Goal: Task Accomplishment & Management: Complete application form

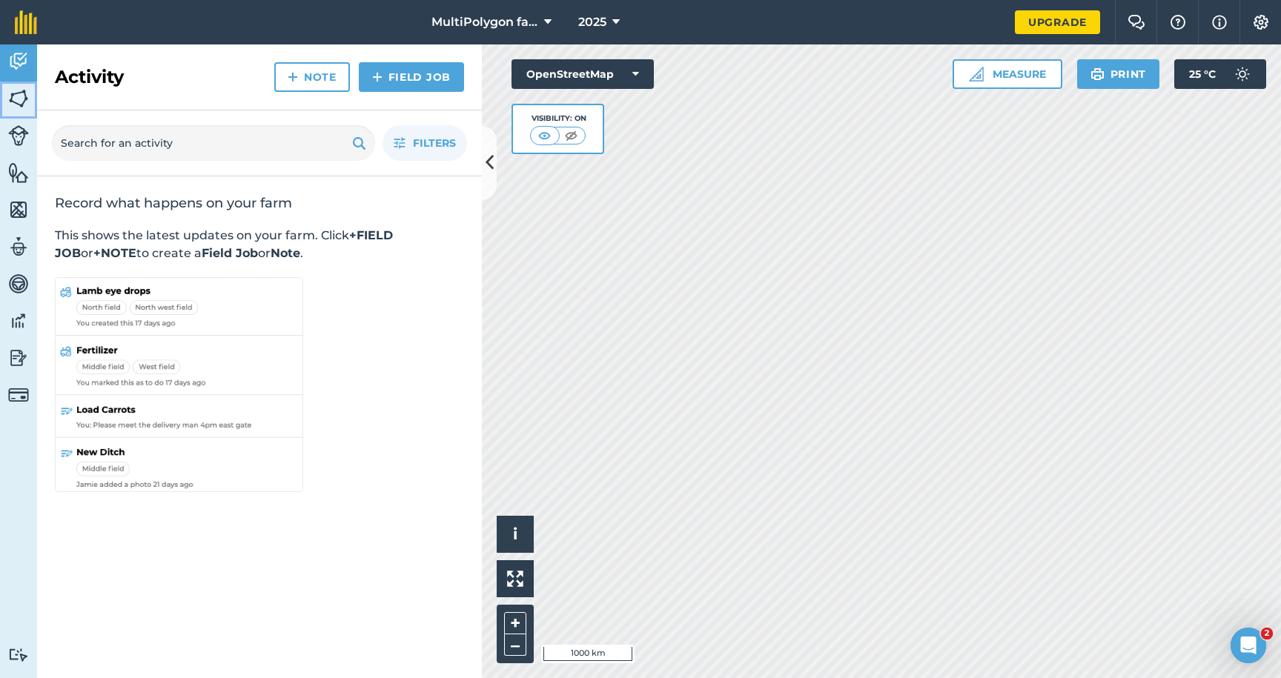
click at [36, 110] on link "Fields" at bounding box center [18, 100] width 37 height 37
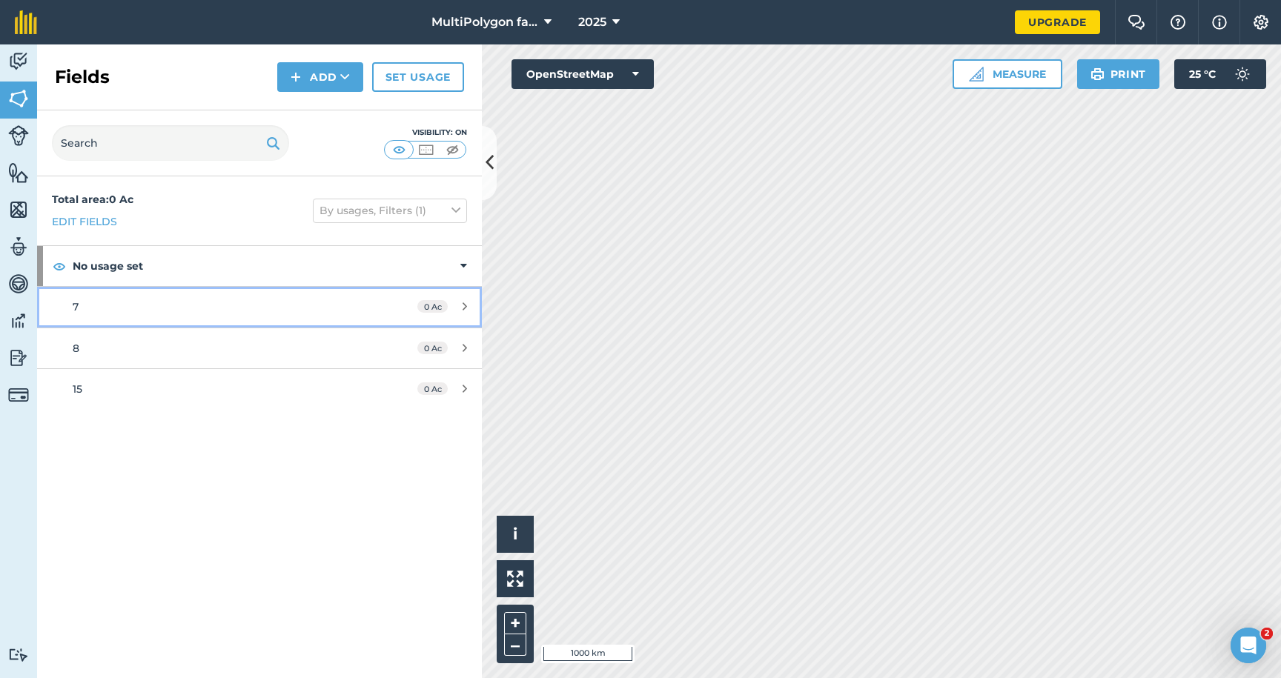
click at [133, 299] on div "7" at bounding box center [212, 307] width 279 height 16
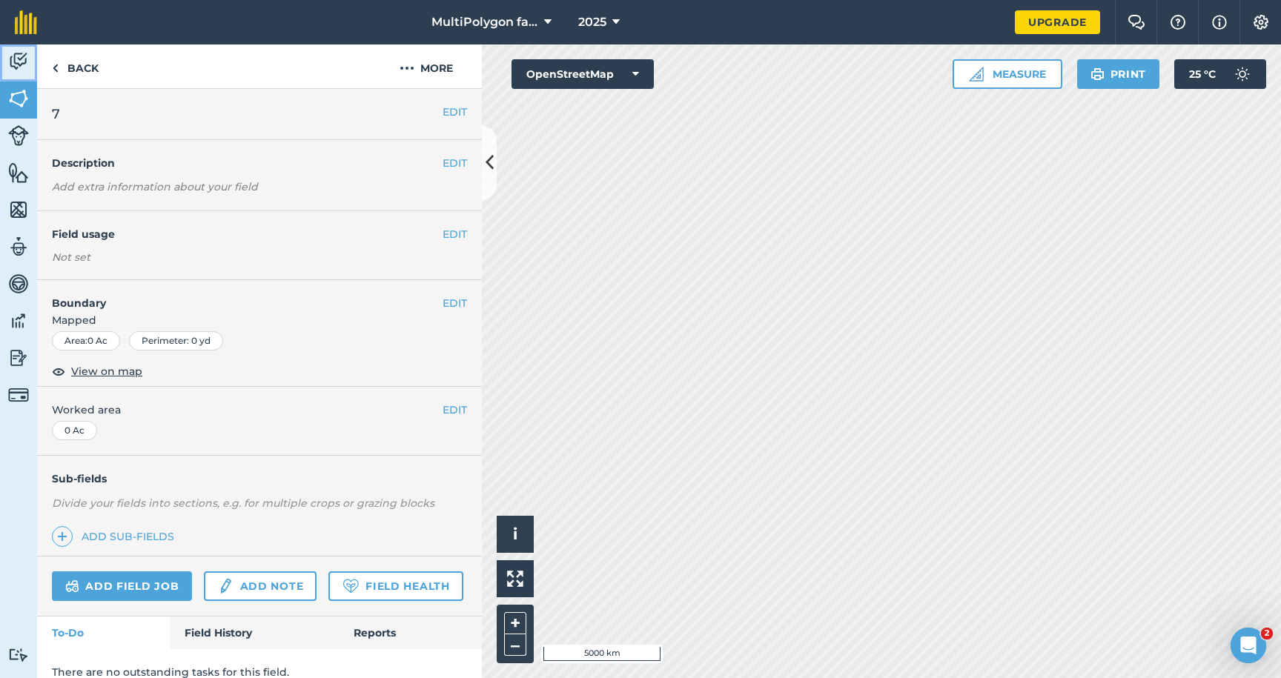
click at [29, 53] on link "Activity" at bounding box center [18, 62] width 37 height 37
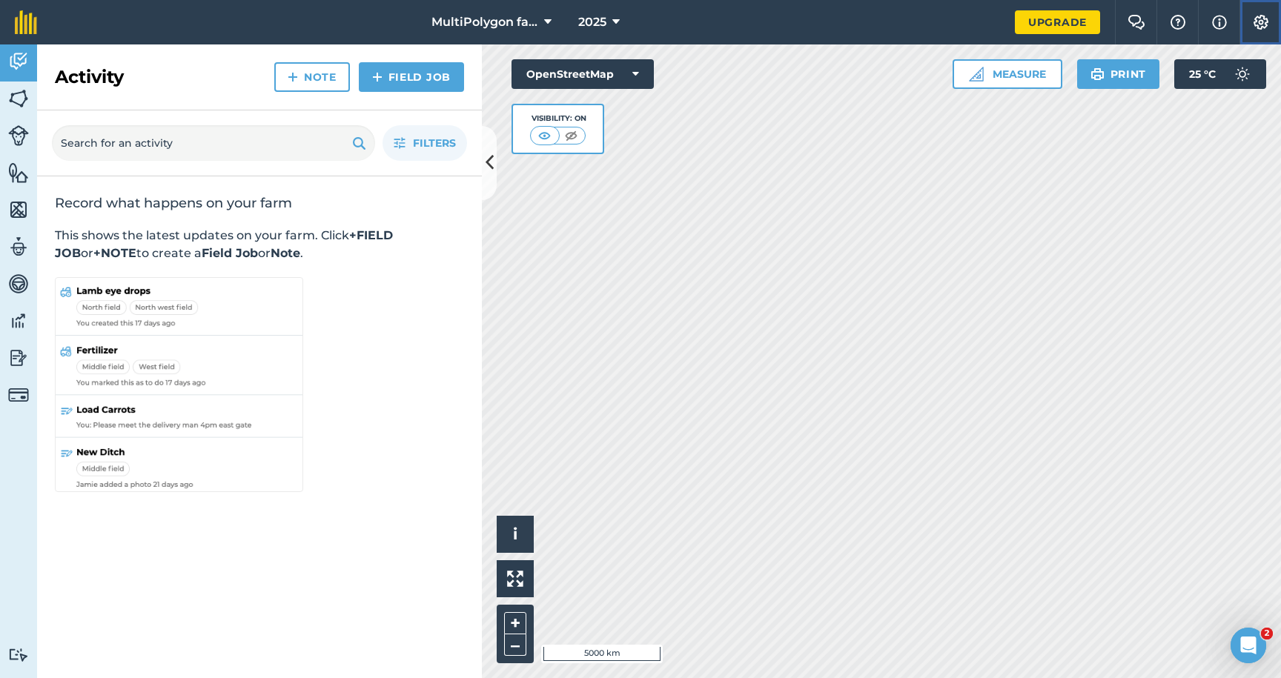
click at [1259, 21] on img at bounding box center [1261, 22] width 18 height 15
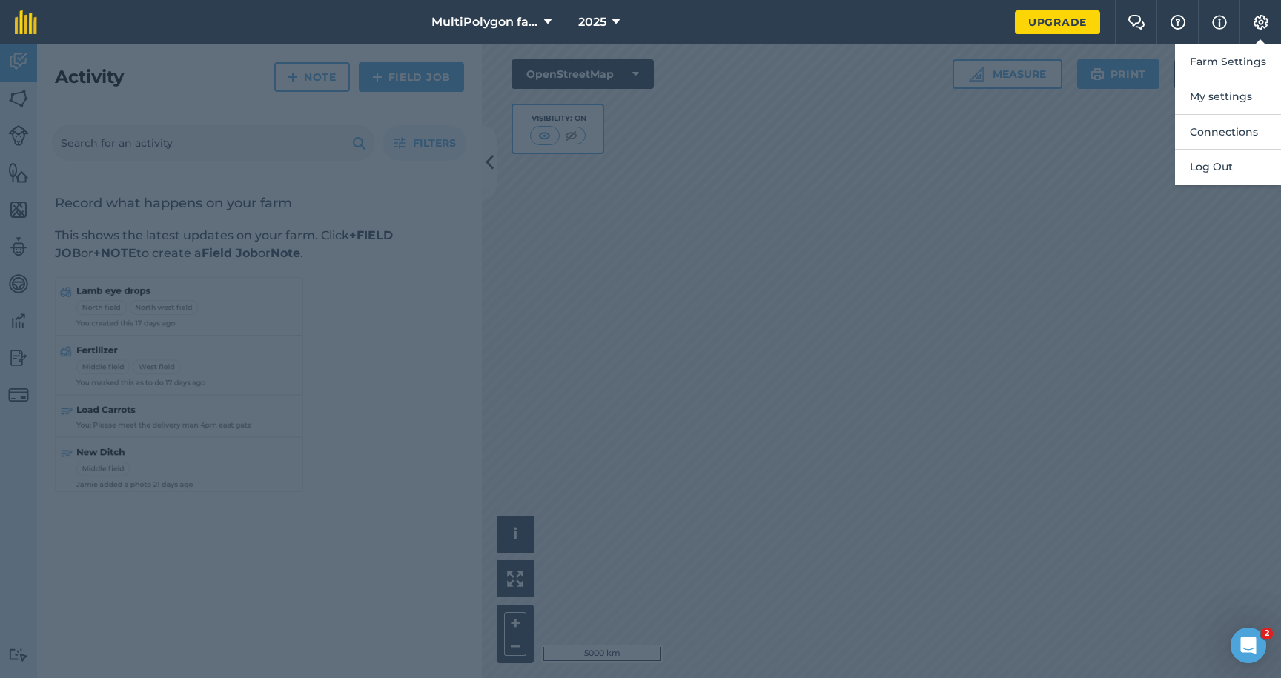
click at [930, 308] on div at bounding box center [640, 361] width 1281 height 634
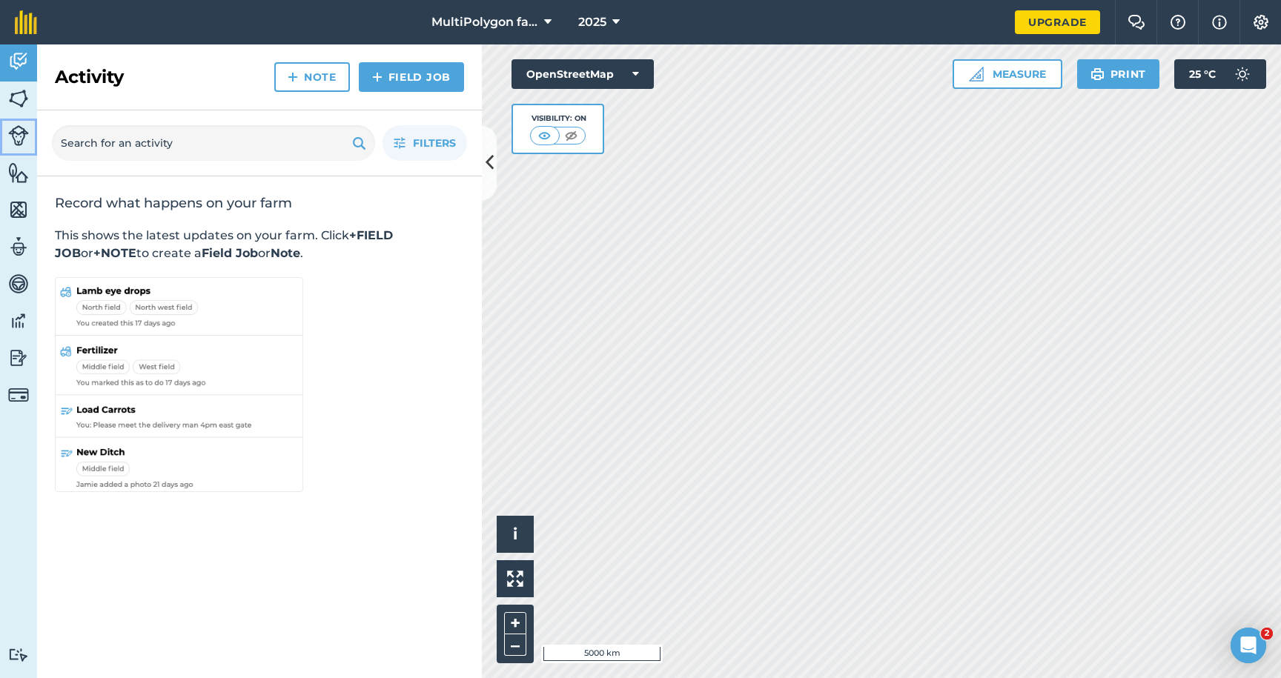
click at [12, 130] on img at bounding box center [18, 135] width 21 height 21
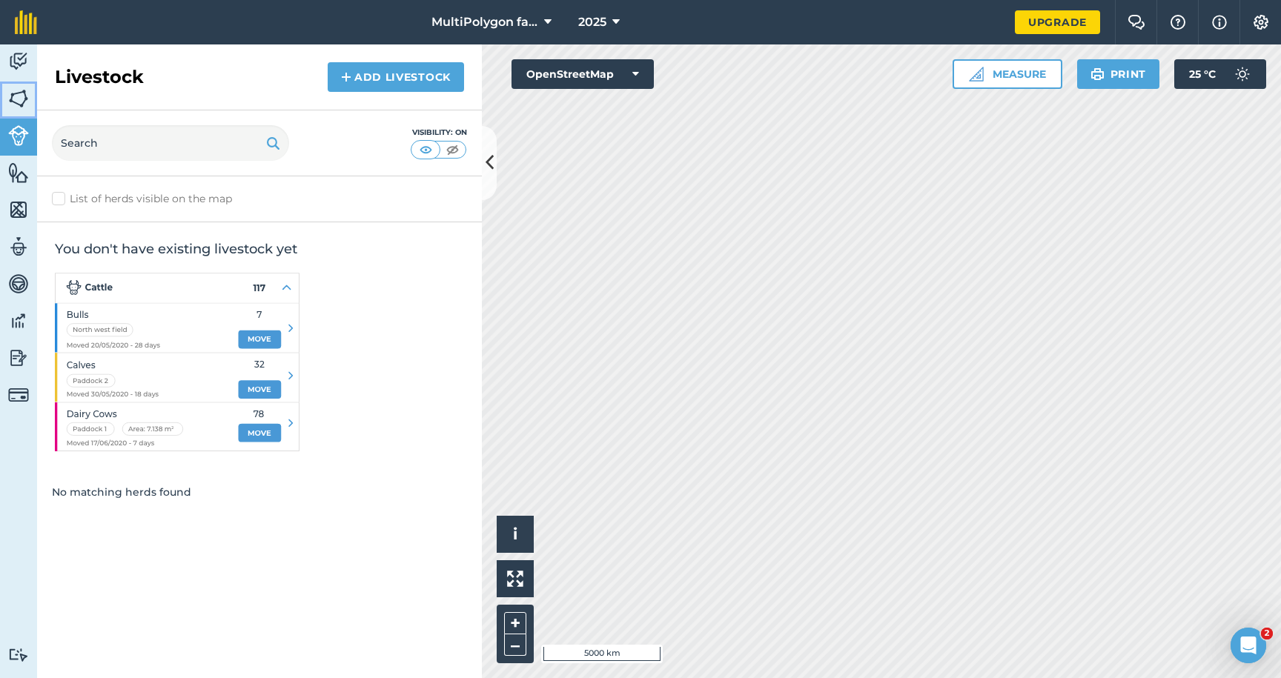
click at [33, 90] on link "Fields" at bounding box center [18, 100] width 37 height 37
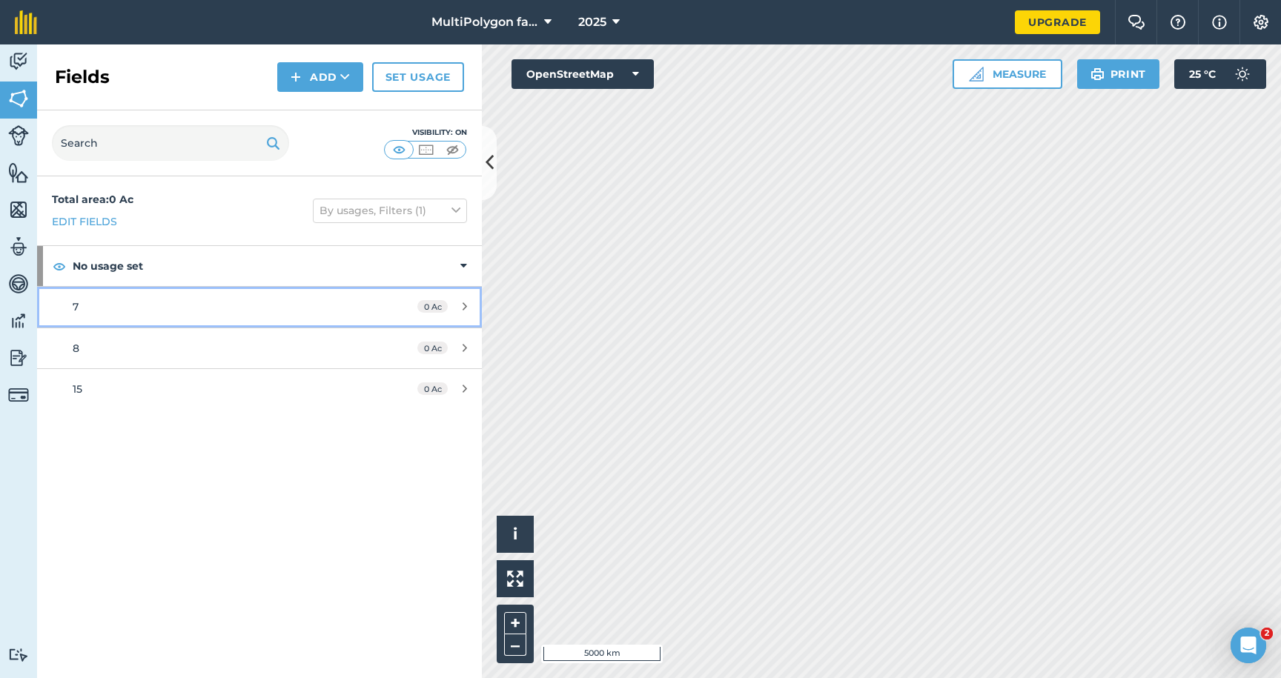
click at [103, 309] on div "7" at bounding box center [212, 307] width 279 height 16
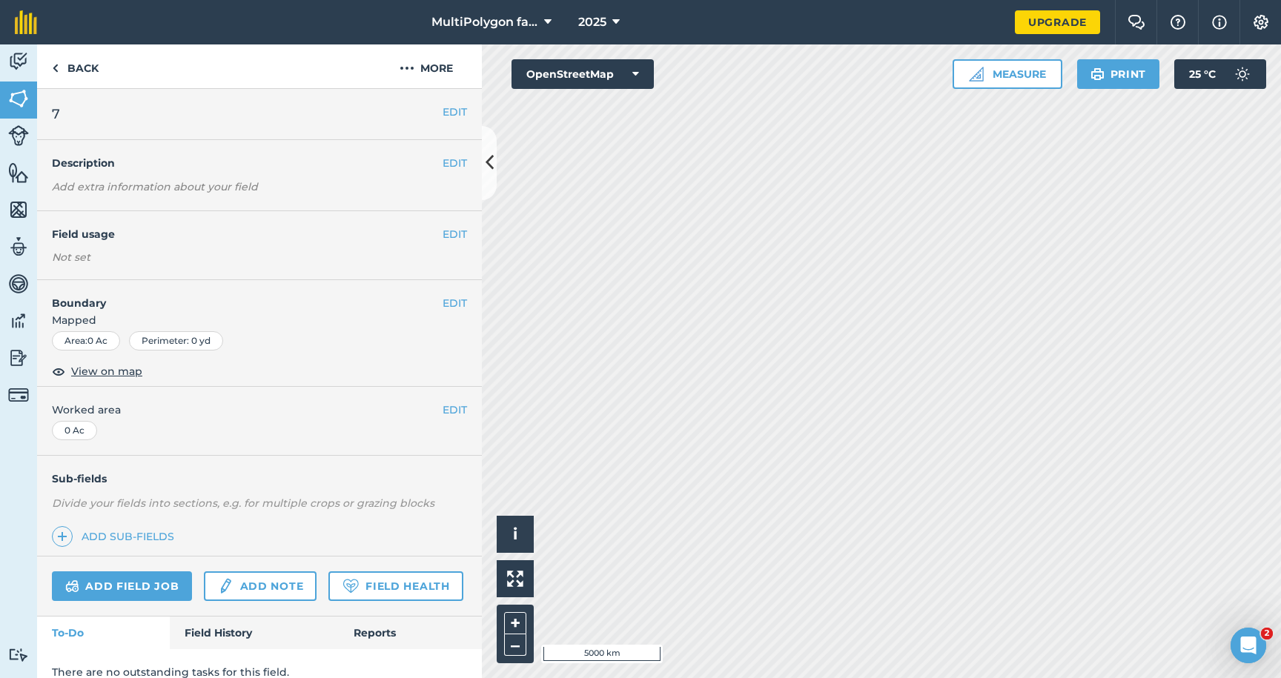
click at [103, 386] on div "EDIT 7 EDIT Description Add extra information about your field EDIT Field usage…" at bounding box center [259, 383] width 445 height 589
click at [112, 378] on span "View on map" at bounding box center [106, 371] width 71 height 16
click at [55, 71] on img at bounding box center [55, 68] width 7 height 18
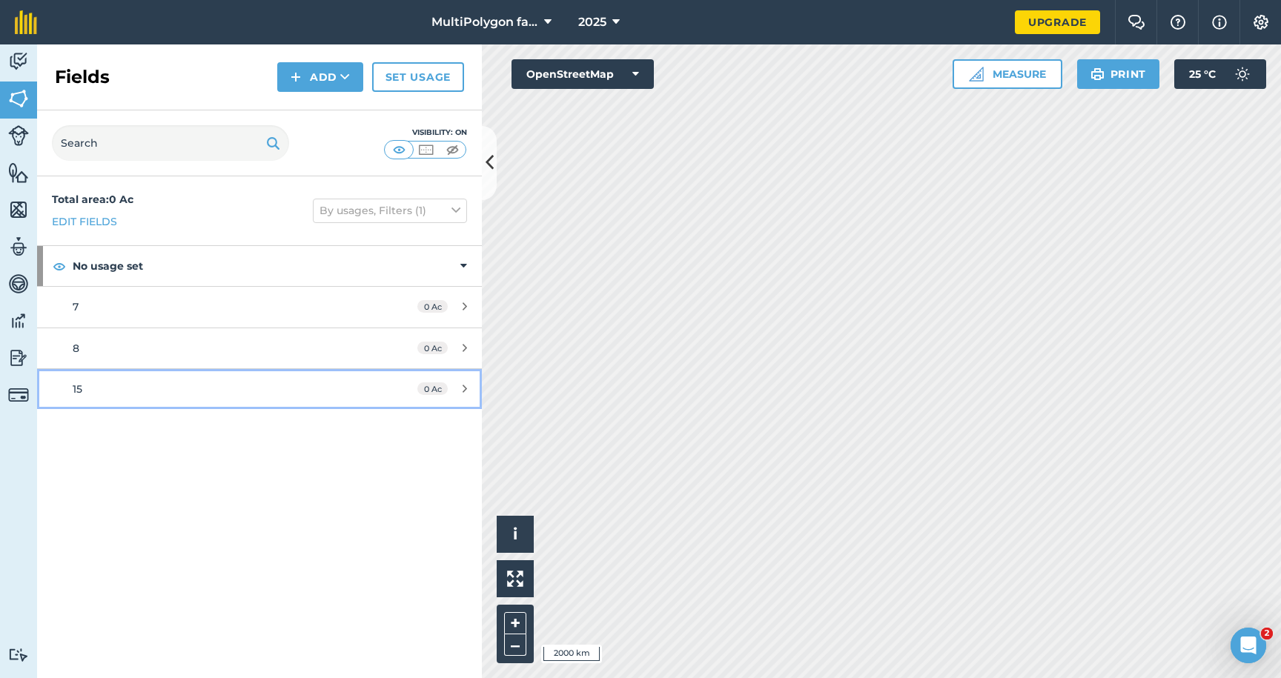
click at [122, 394] on div "15" at bounding box center [212, 389] width 279 height 16
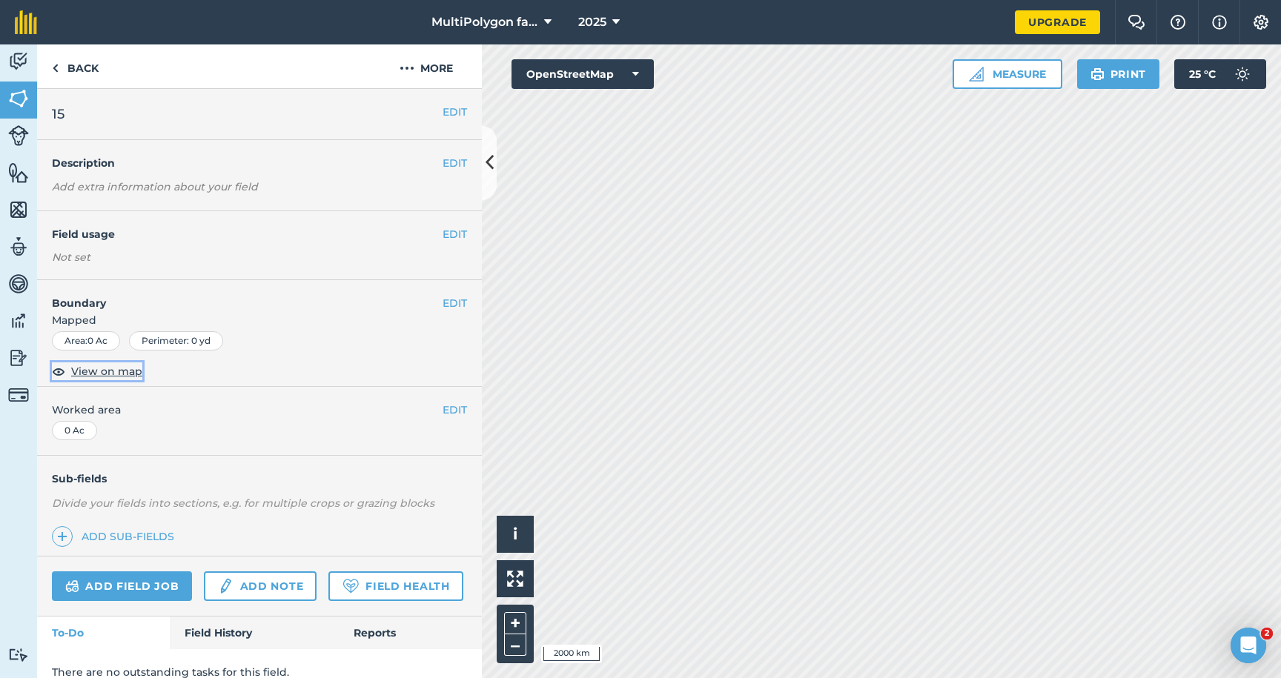
click at [96, 375] on span "View on map" at bounding box center [106, 371] width 71 height 16
click at [21, 133] on img at bounding box center [18, 135] width 21 height 21
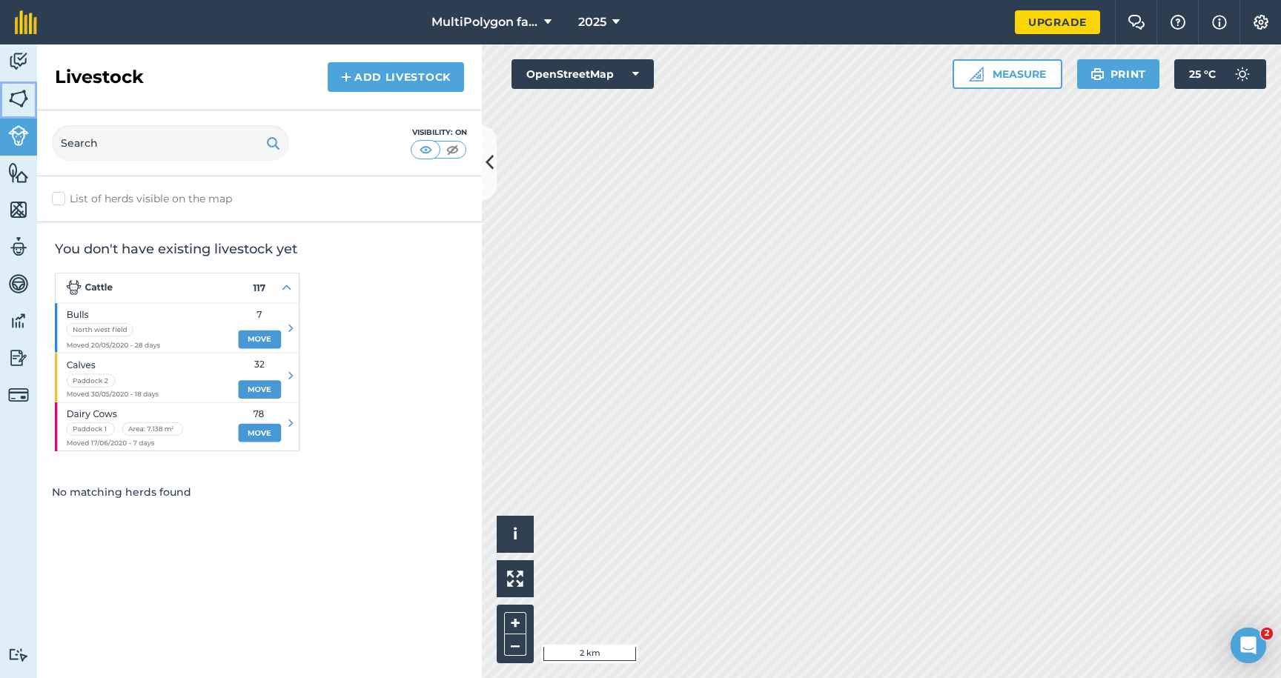
click at [25, 111] on link "Fields" at bounding box center [18, 100] width 37 height 37
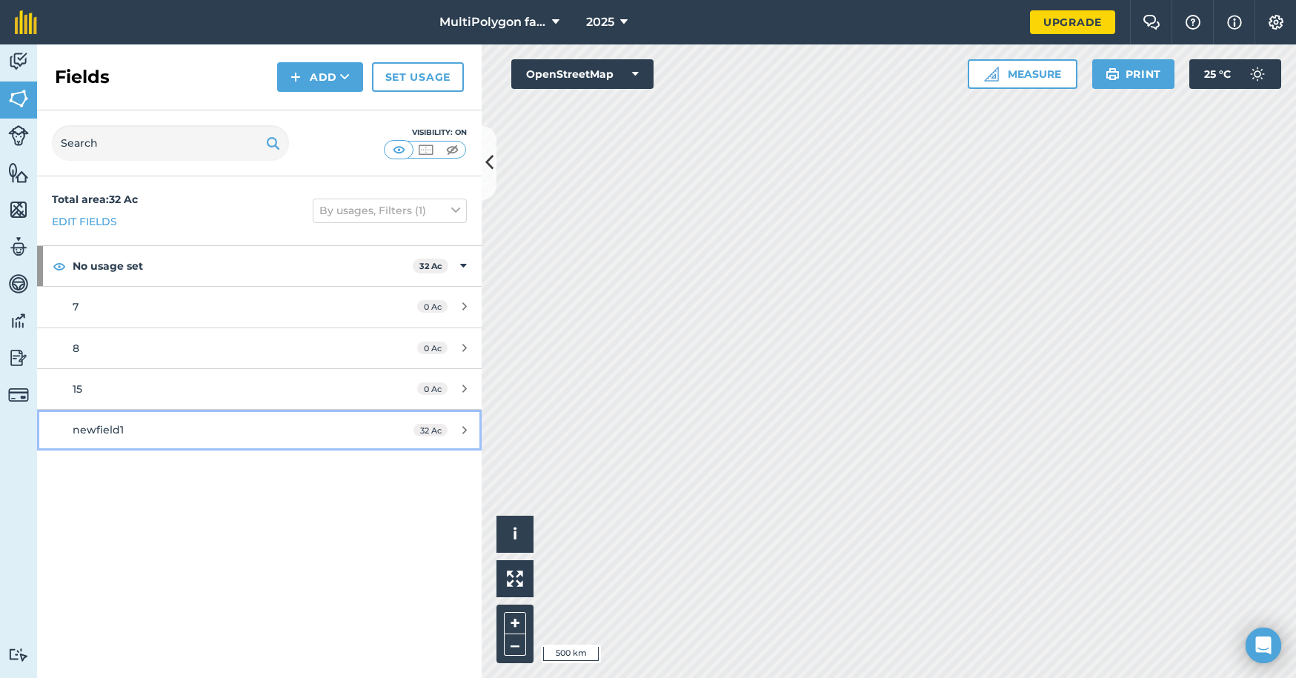
click at [150, 434] on div "newfield1" at bounding box center [212, 430] width 279 height 16
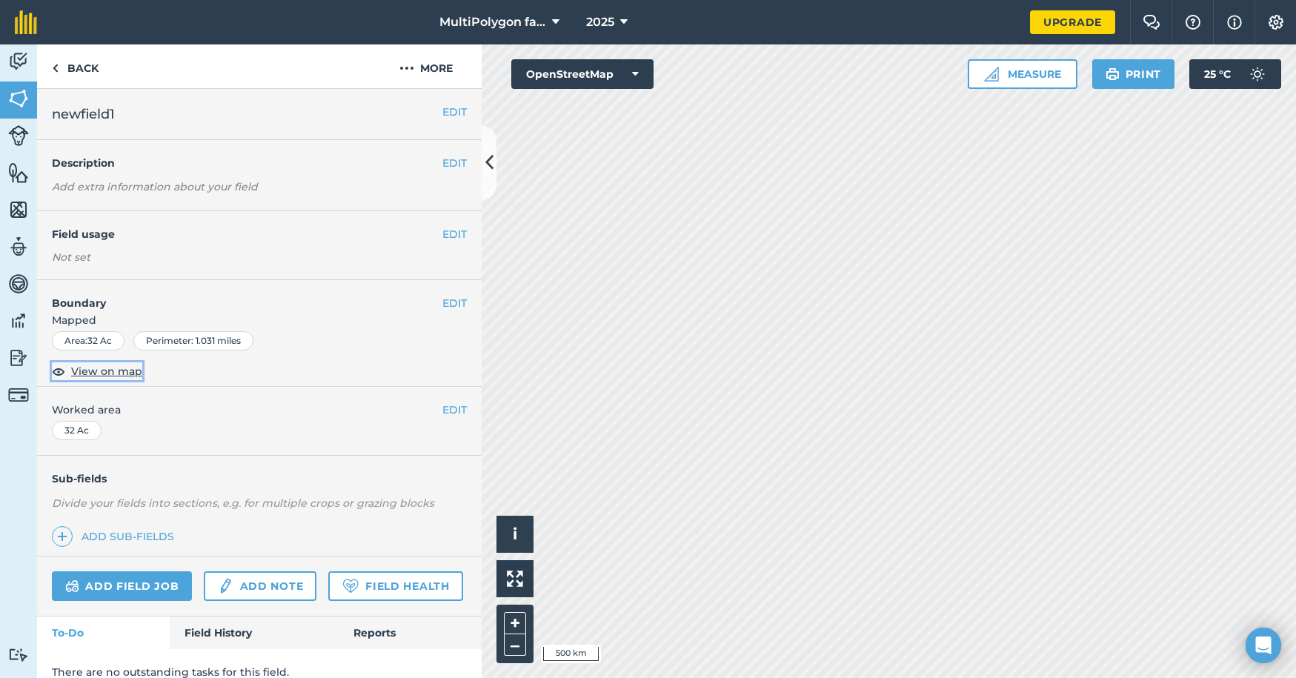
click at [104, 374] on span "View on map" at bounding box center [106, 371] width 71 height 16
click at [21, 50] on img at bounding box center [18, 61] width 21 height 22
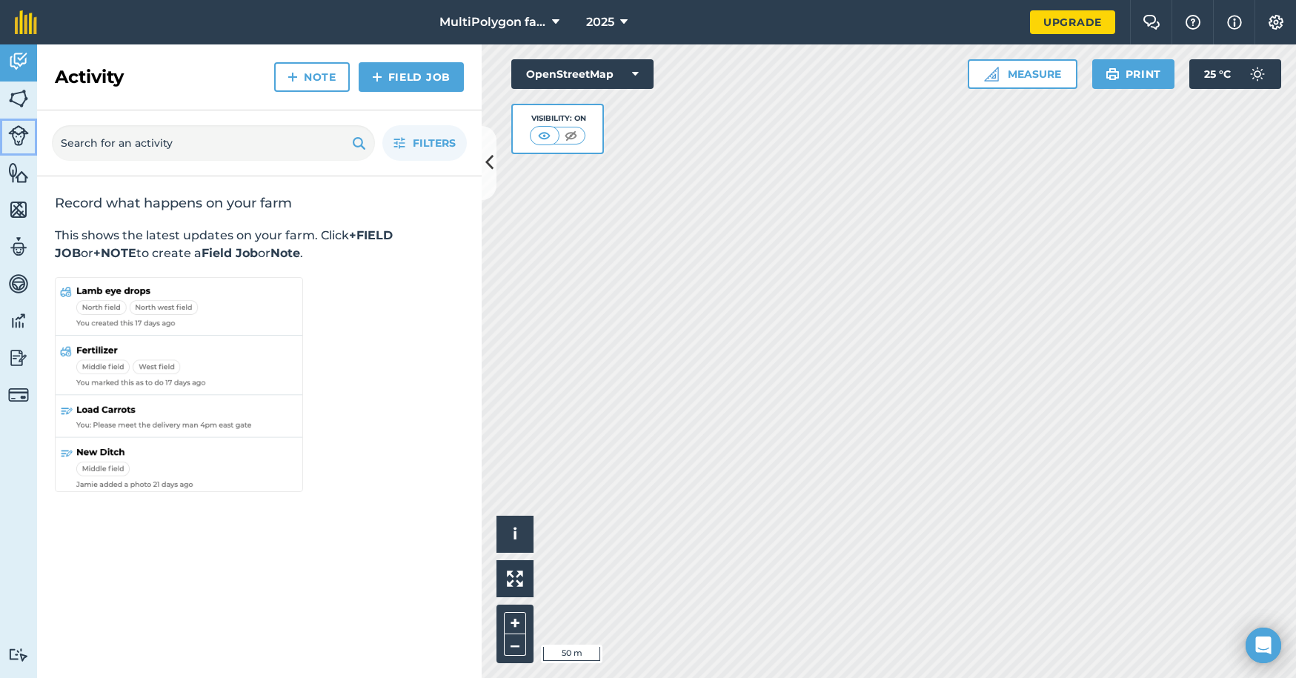
click at [27, 136] on img at bounding box center [18, 135] width 21 height 21
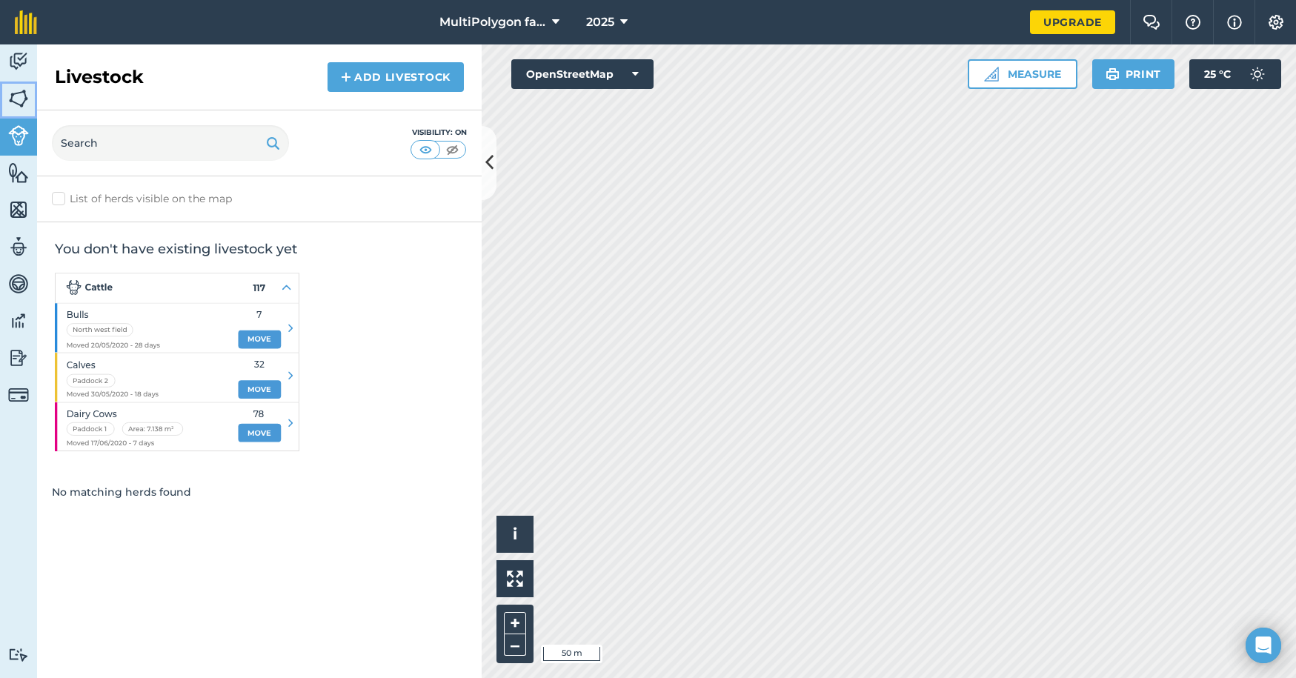
click at [22, 99] on img at bounding box center [18, 98] width 21 height 22
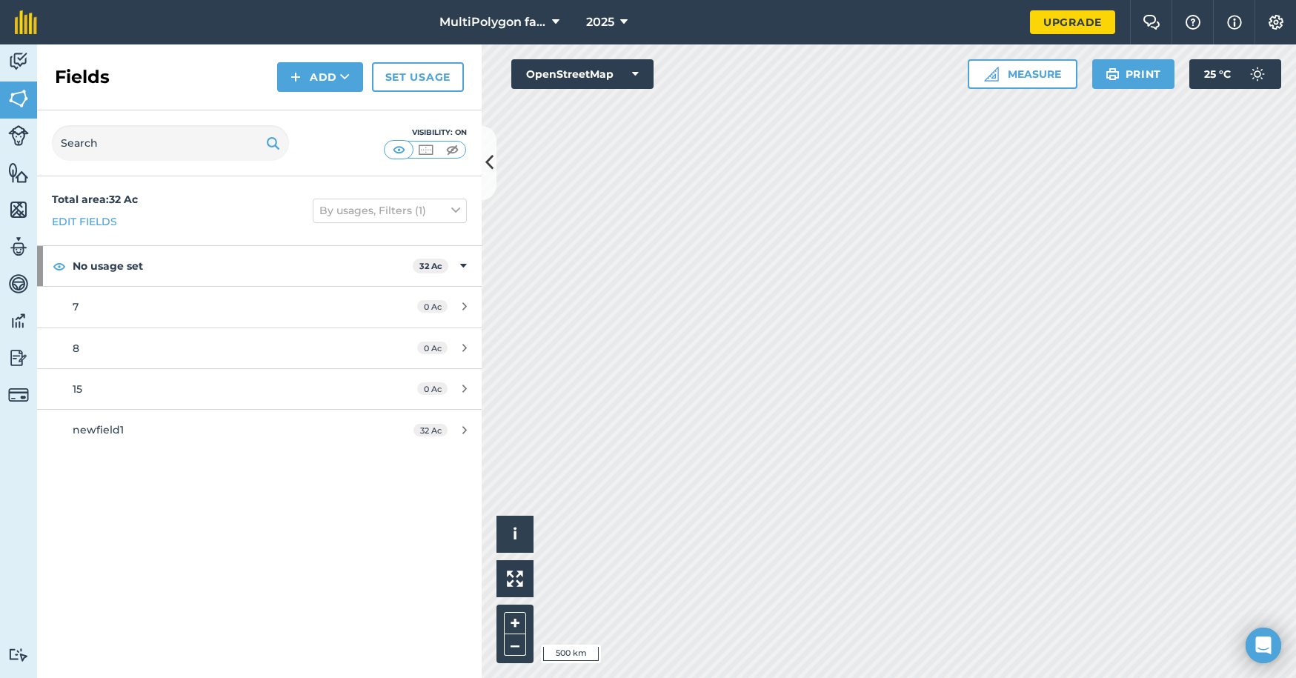
click at [61, 8] on nav "MultiPolygon farm 2025" at bounding box center [541, 22] width 978 height 44
click at [260, 388] on div "15" at bounding box center [212, 389] width 279 height 16
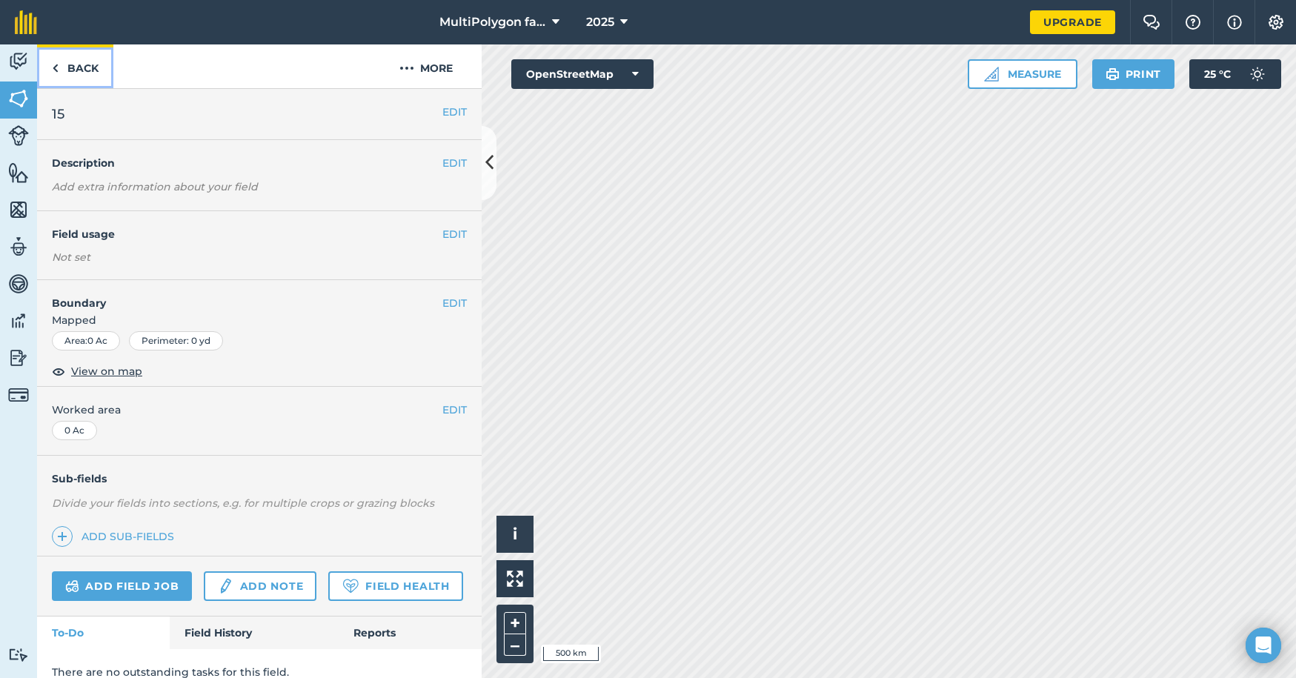
click at [50, 65] on link "Back" at bounding box center [75, 66] width 76 height 44
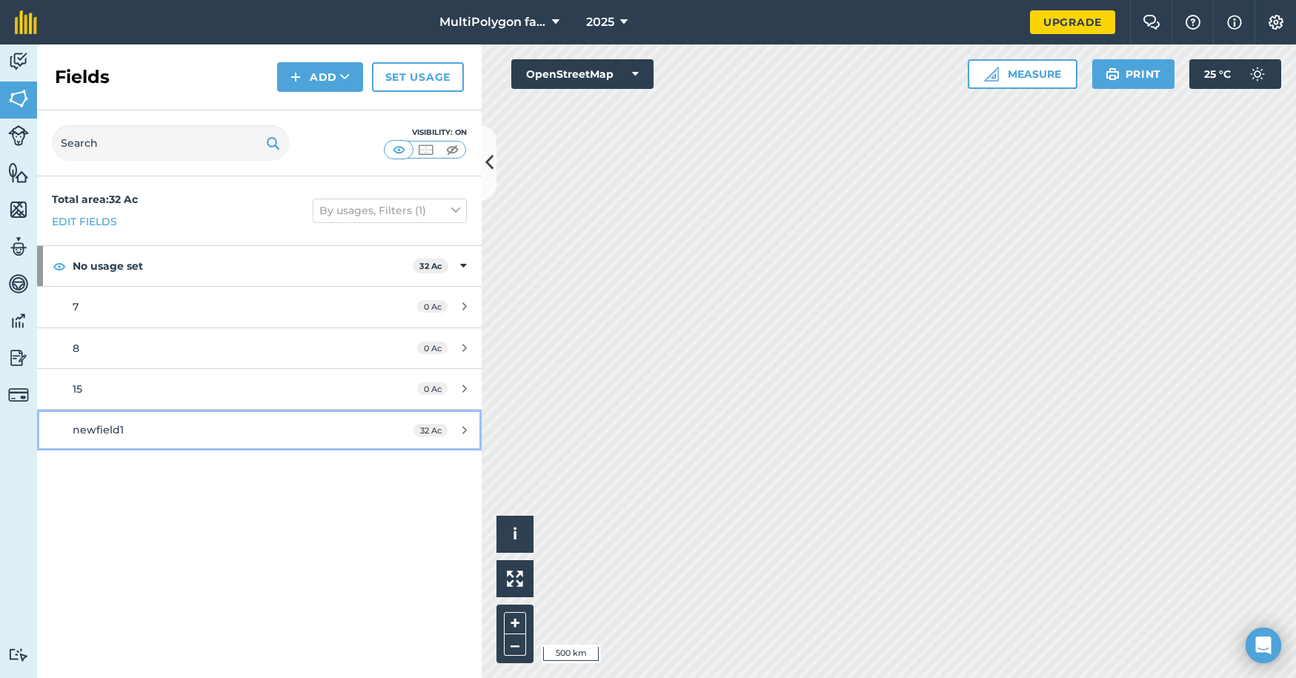
click at [136, 427] on div "newfield1" at bounding box center [212, 430] width 279 height 16
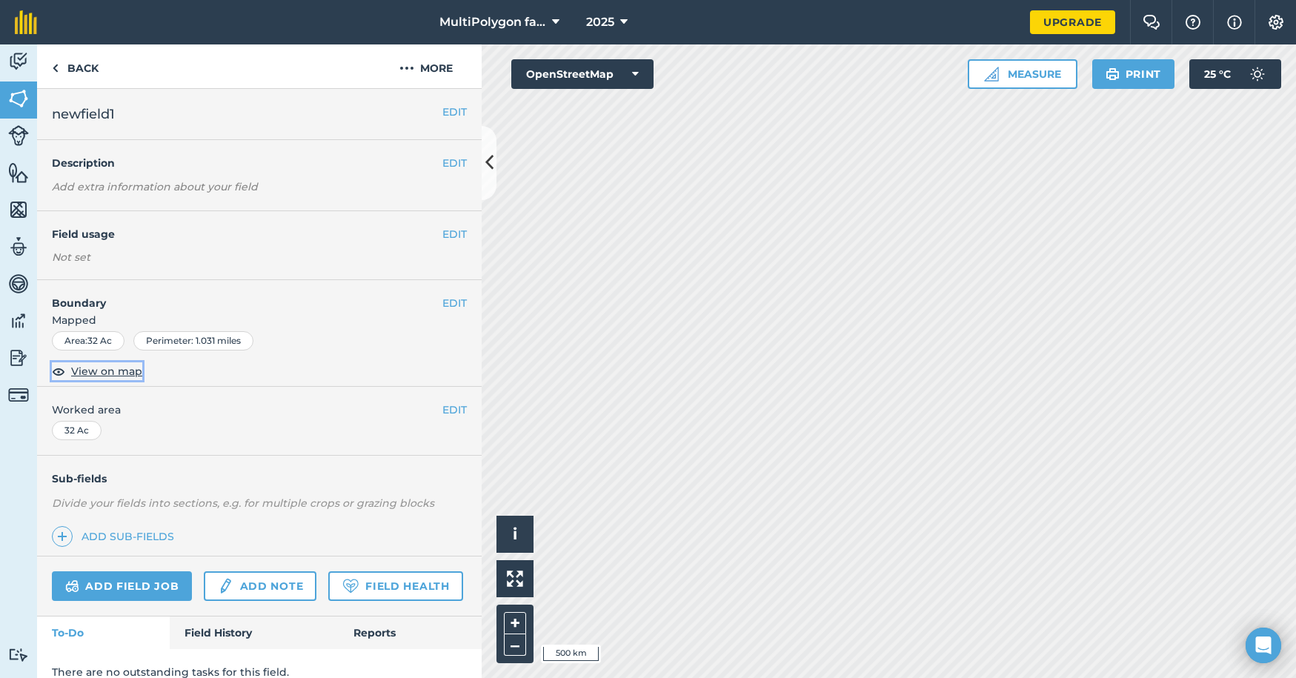
click at [105, 368] on span "View on map" at bounding box center [106, 371] width 71 height 16
click at [15, 73] on link "Activity" at bounding box center [18, 62] width 37 height 37
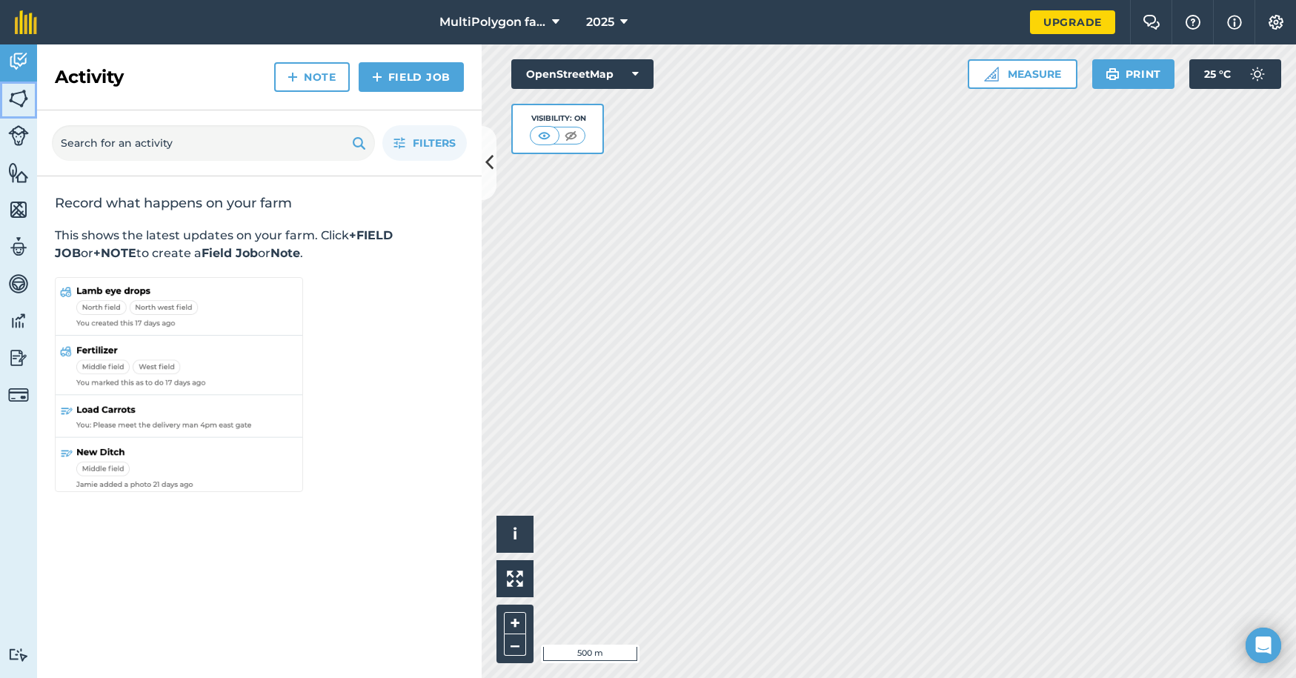
click at [21, 102] on img at bounding box center [18, 98] width 21 height 22
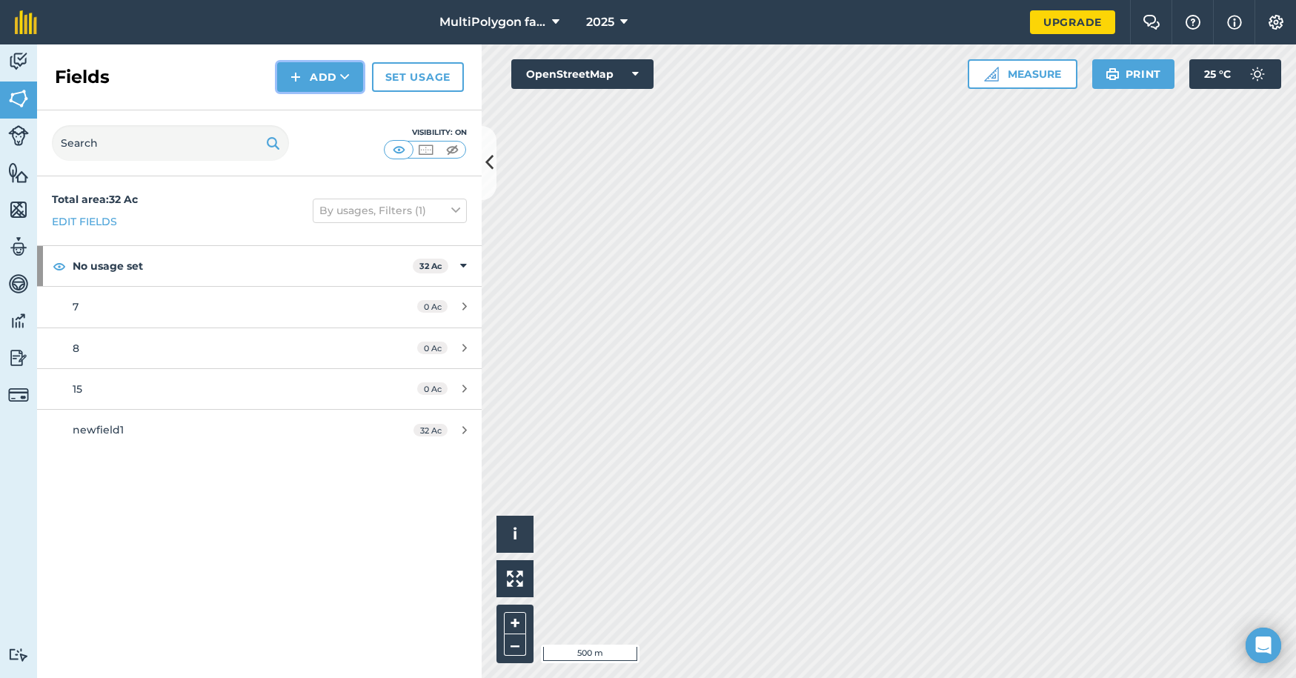
click at [358, 76] on button "Add" at bounding box center [320, 77] width 86 height 30
click at [336, 112] on link "Draw" at bounding box center [320, 110] width 82 height 33
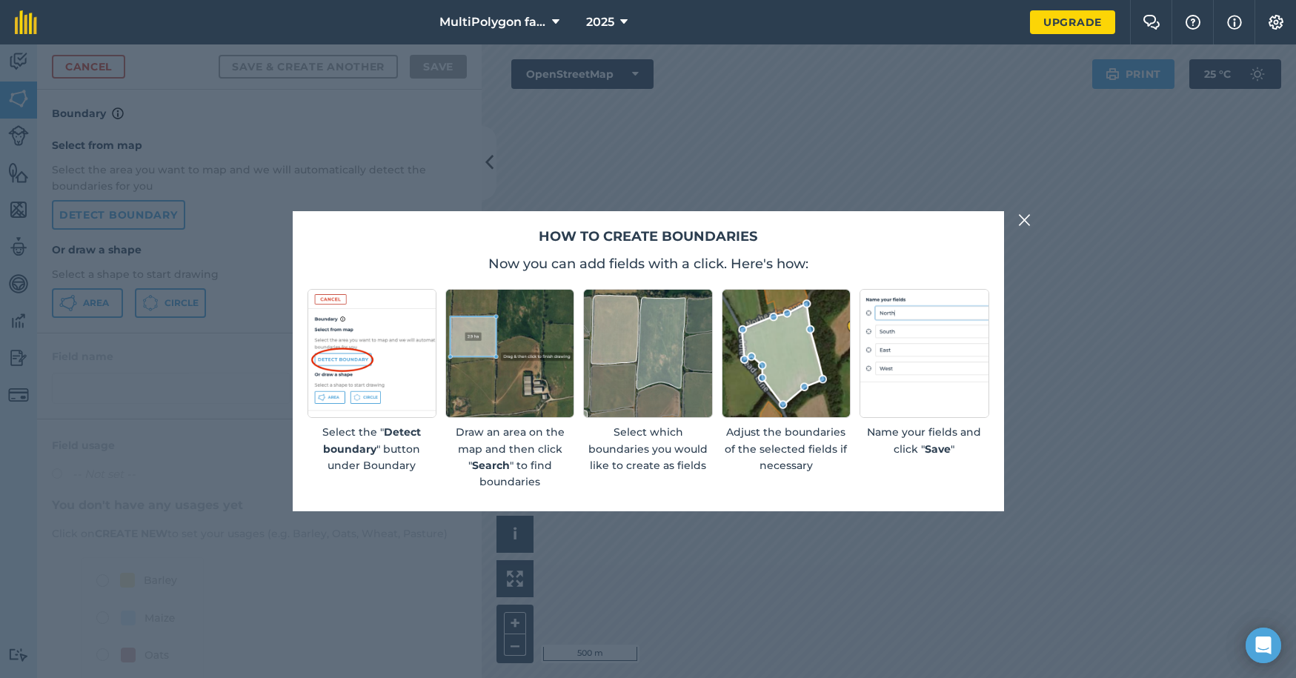
click at [1026, 223] on img at bounding box center [1024, 220] width 13 height 18
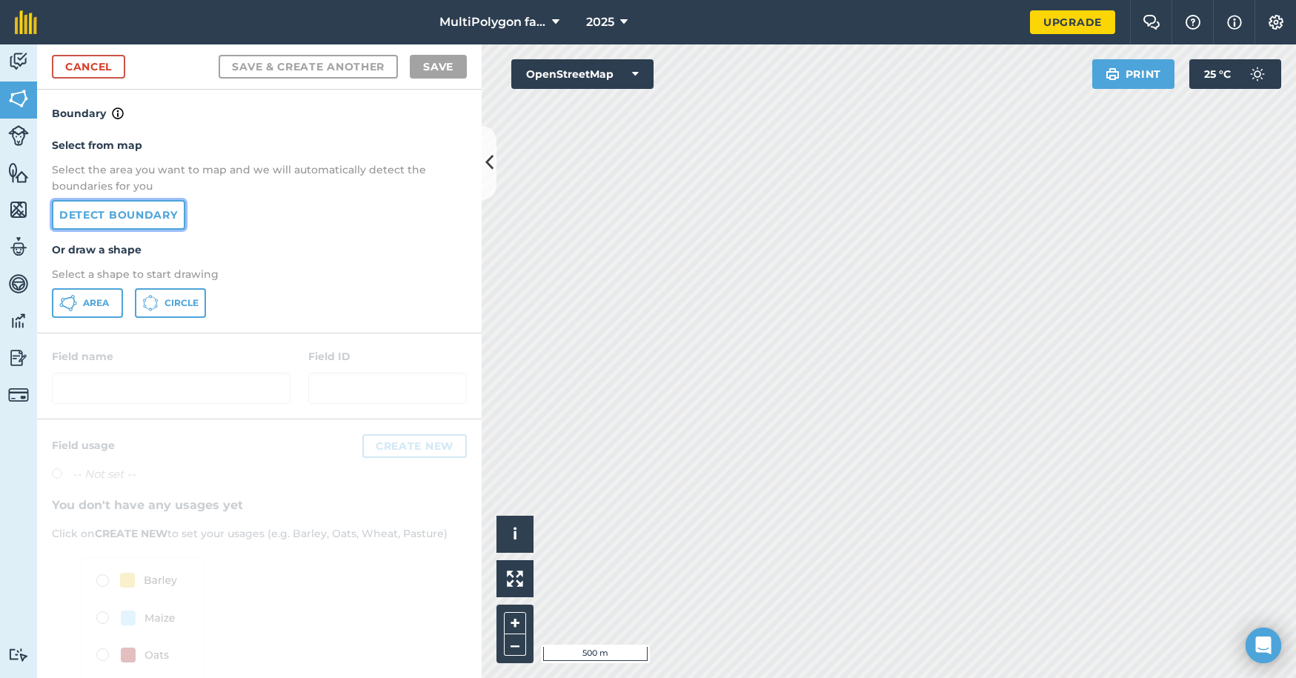
click at [122, 208] on link "Detect boundary" at bounding box center [118, 215] width 133 height 30
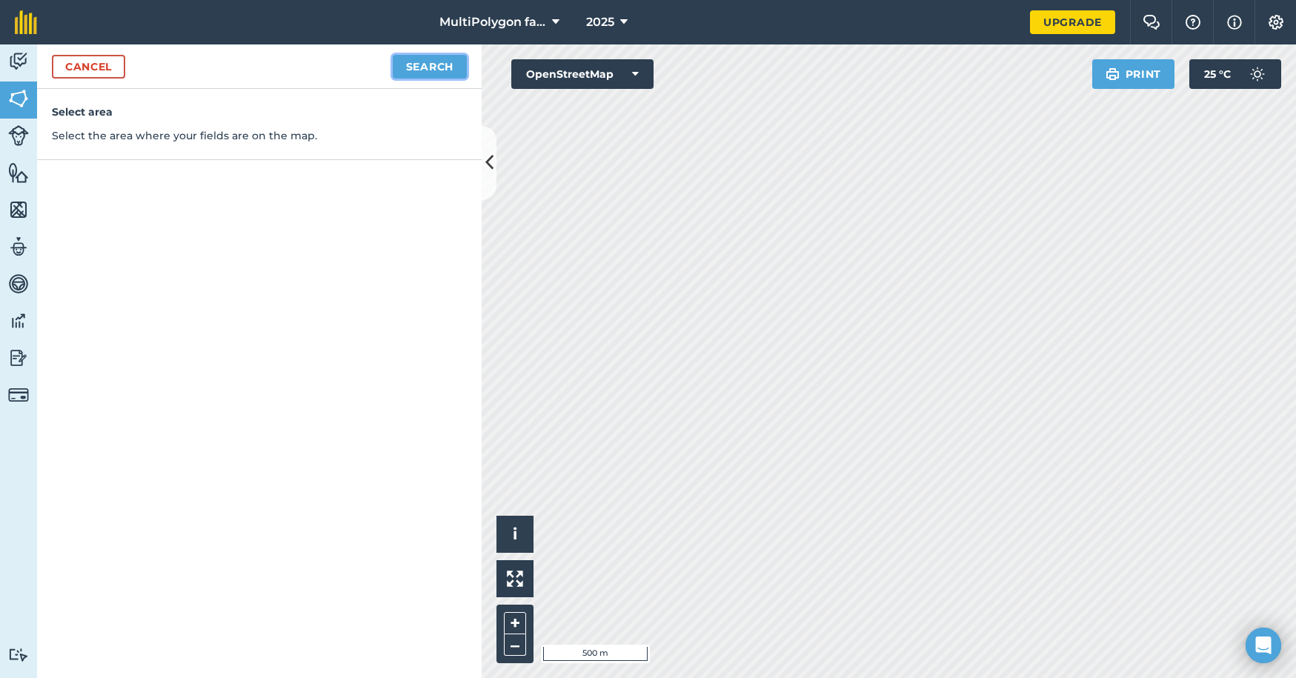
click at [448, 66] on button "Search" at bounding box center [430, 67] width 74 height 24
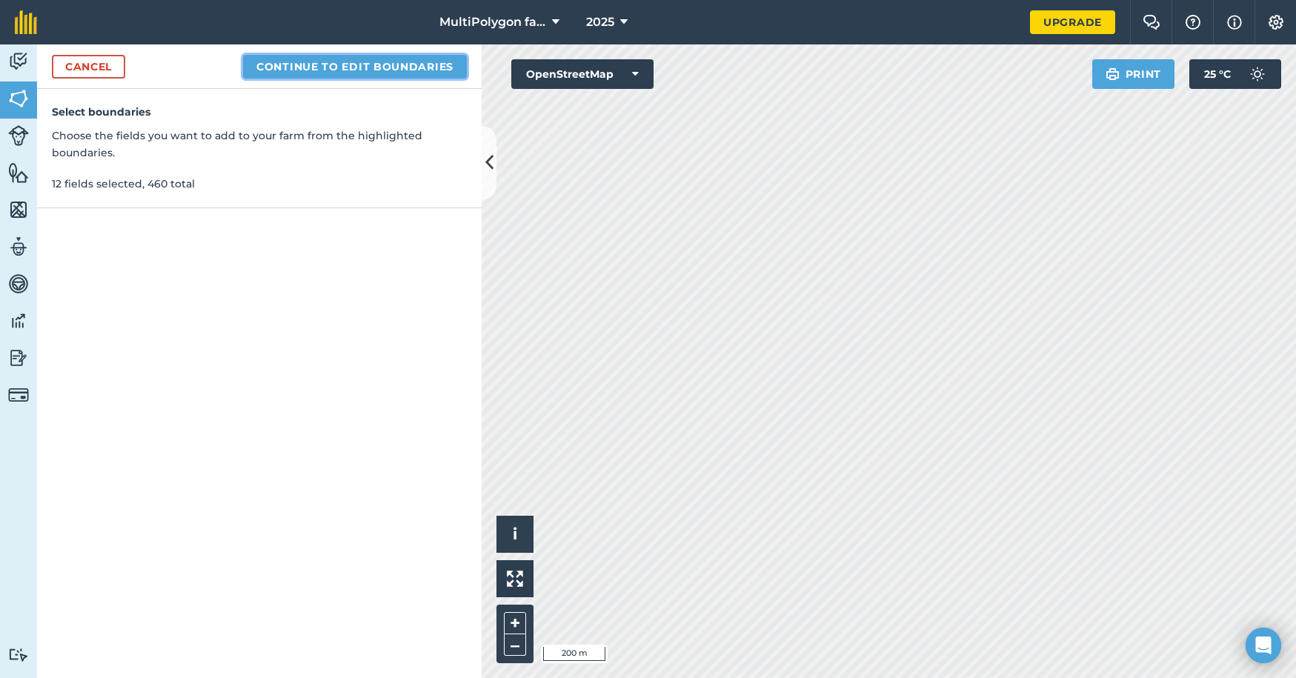
click at [376, 71] on button "Continue to edit boundaries" at bounding box center [355, 67] width 224 height 24
click at [374, 70] on button "Continue to name fields" at bounding box center [371, 67] width 192 height 24
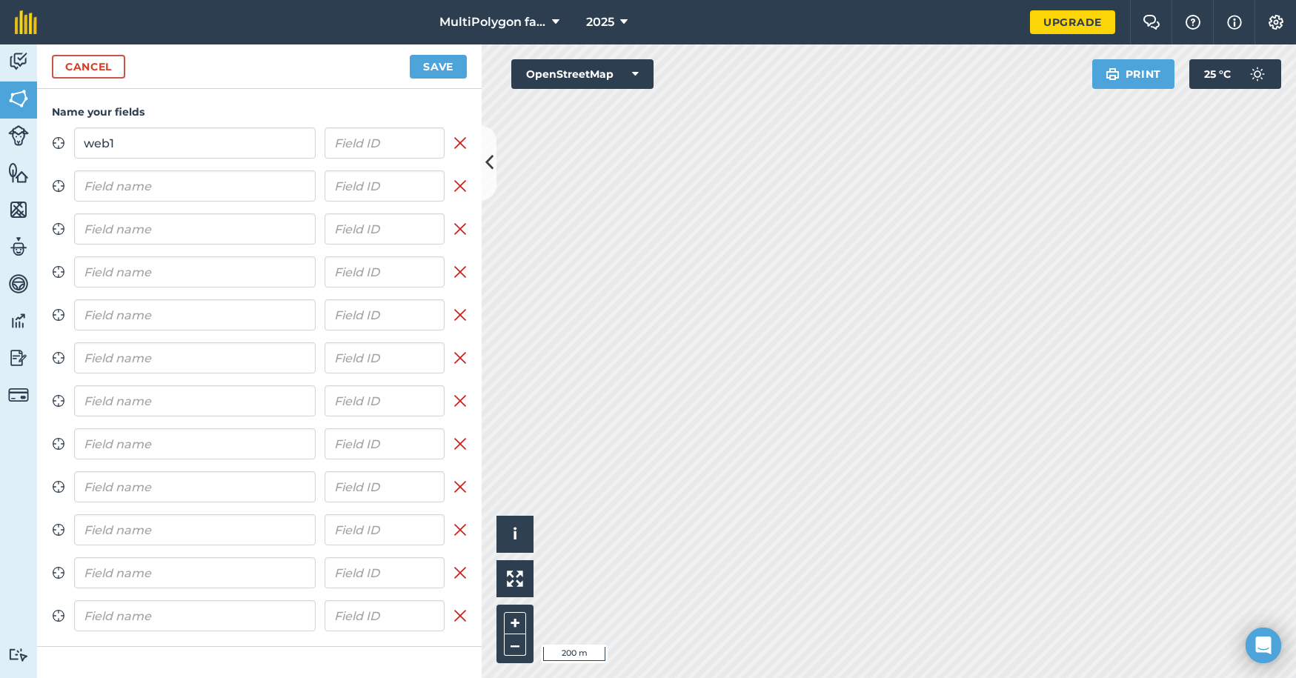
type input "web1"
click at [191, 182] on input "text" at bounding box center [195, 185] width 242 height 31
paste input "web1"
type input "web2"
click at [158, 236] on input "text" at bounding box center [195, 228] width 242 height 31
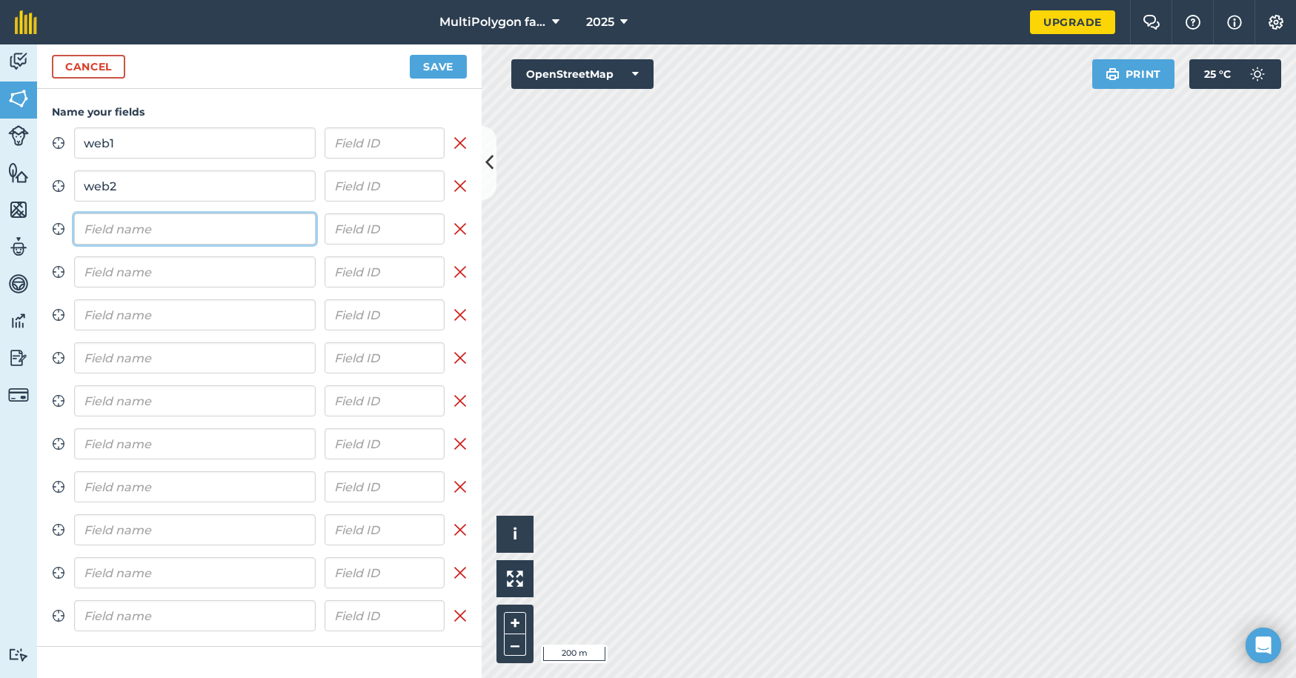
paste input "web1"
type input "web1"
click at [145, 271] on input "text" at bounding box center [195, 271] width 242 height 31
paste input "web1"
type input "web1"
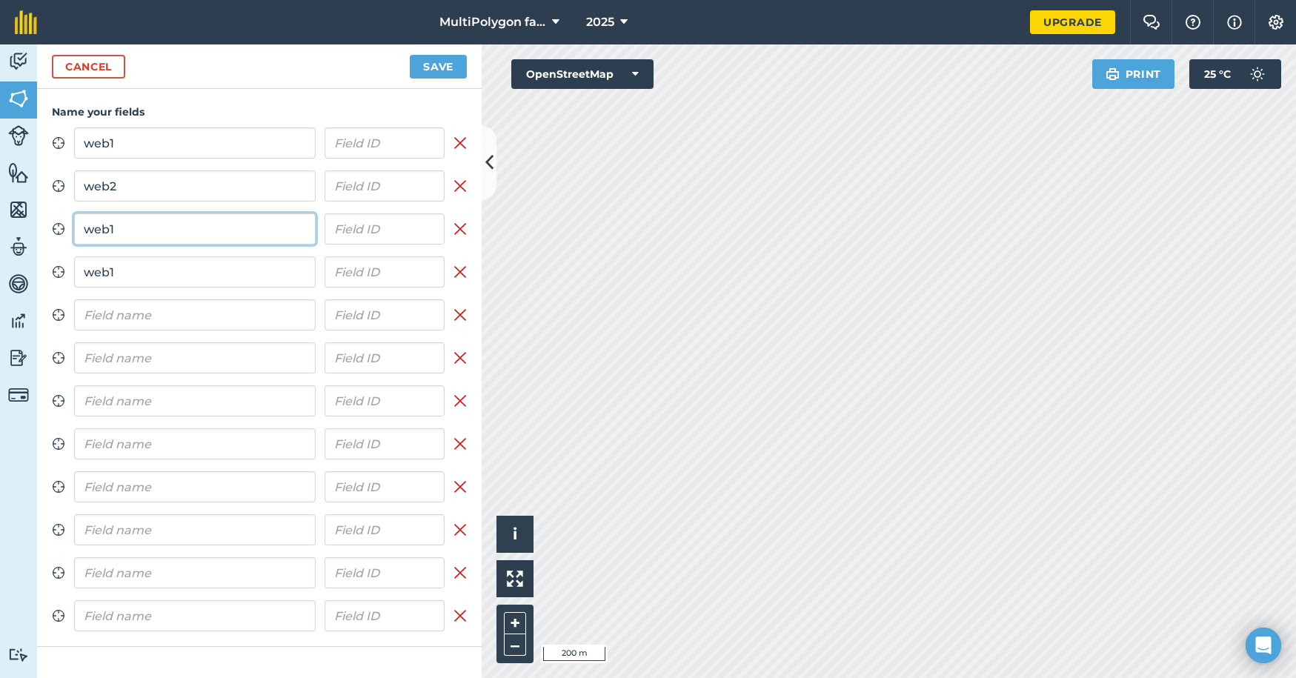
click at [158, 237] on input "web1" at bounding box center [195, 228] width 242 height 31
type input "web3"
click at [156, 279] on input "web1" at bounding box center [195, 271] width 242 height 31
type input "web4"
click at [169, 320] on input "text" at bounding box center [195, 314] width 242 height 31
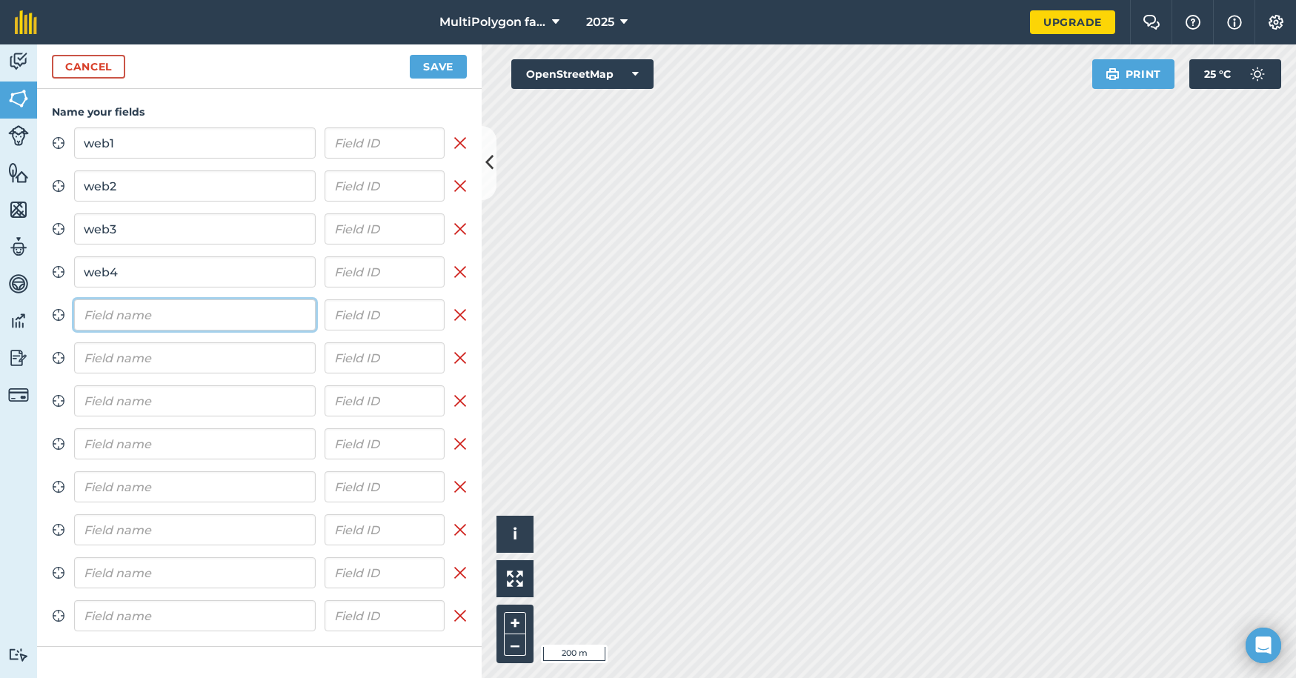
paste input "web1"
type input "web5"
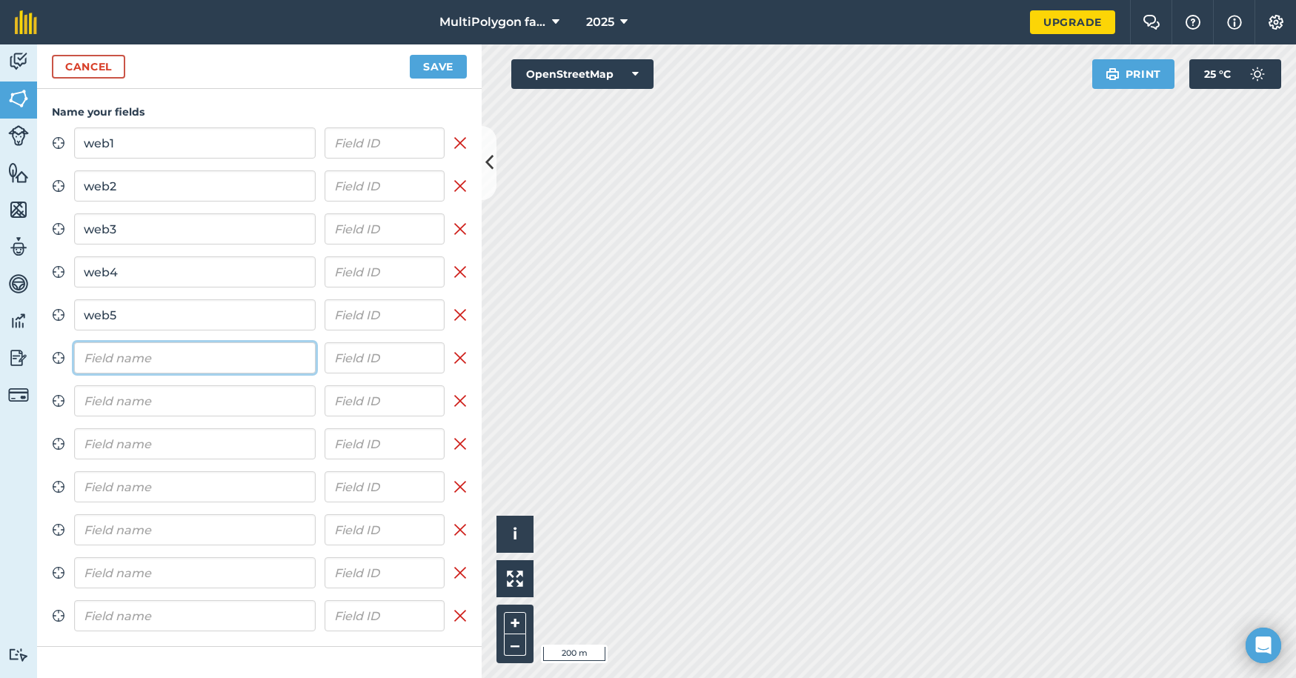
click at [170, 359] on input "text" at bounding box center [195, 357] width 242 height 31
paste input "web1"
type input "web6"
click at [164, 402] on input "text" at bounding box center [195, 400] width 242 height 31
paste input "web1"
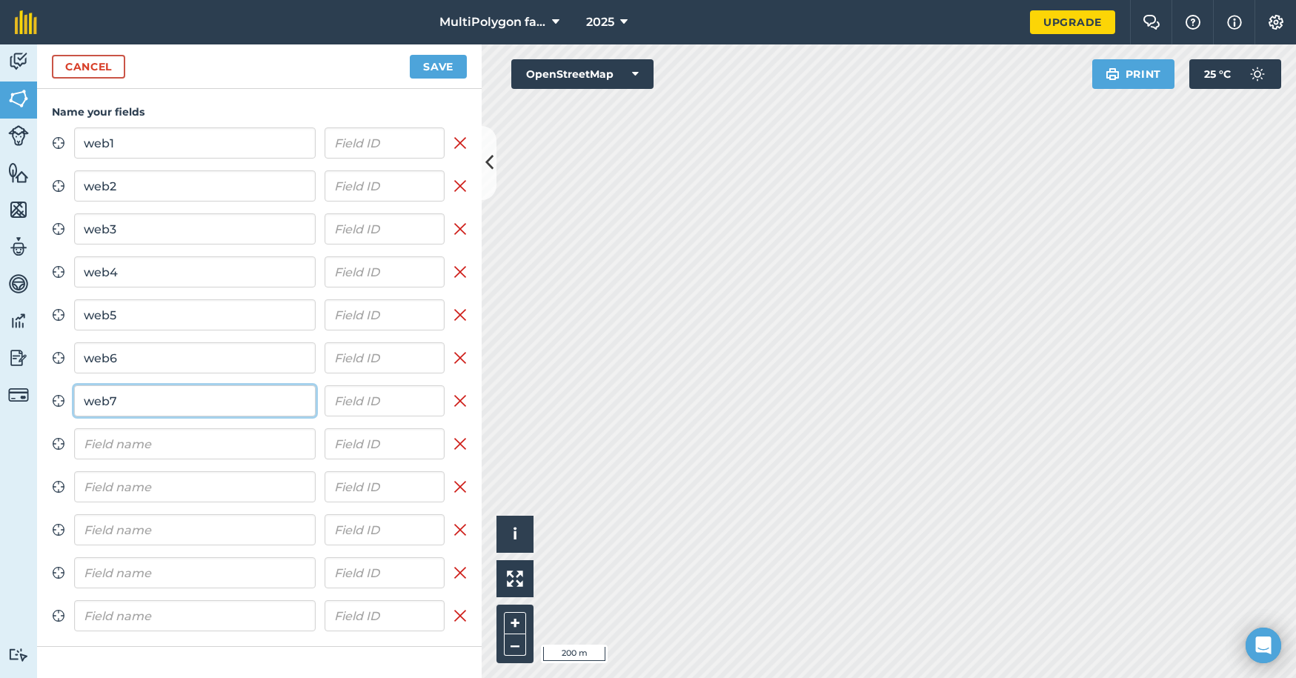
type input "web7"
click at [182, 452] on input "text" at bounding box center [195, 443] width 242 height 31
paste input "web1"
type input "web8"
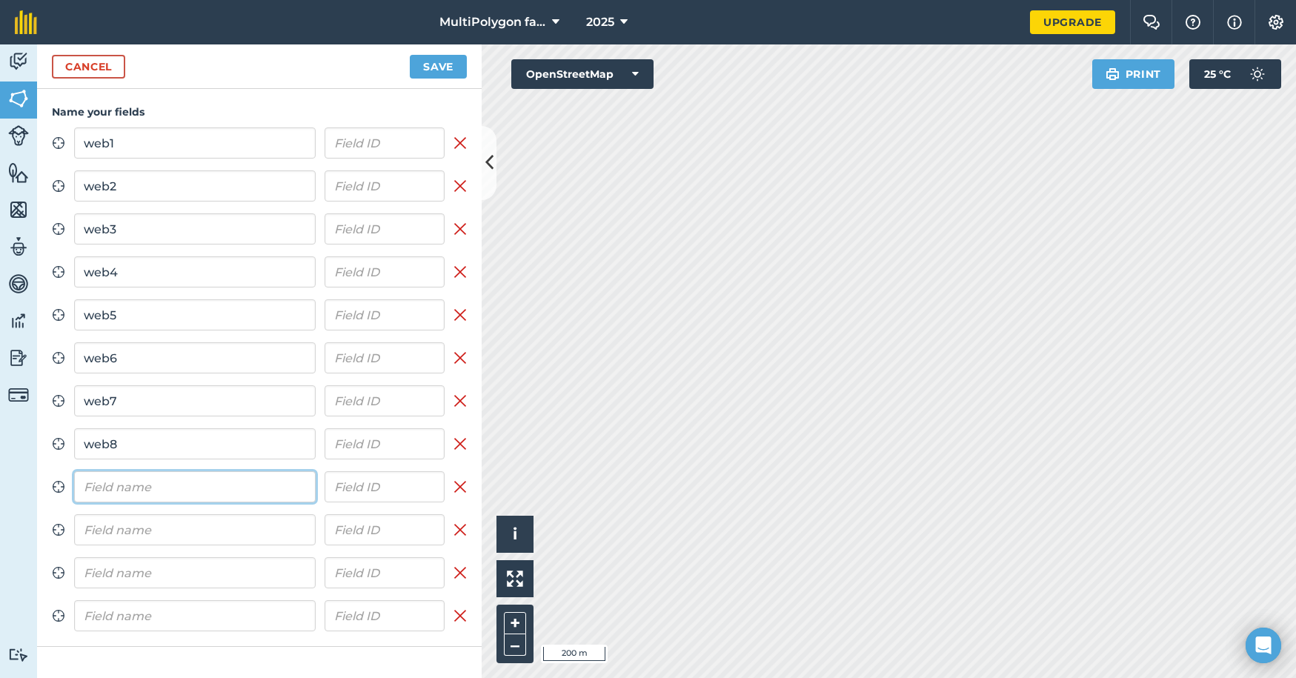
click at [199, 488] on input "text" at bounding box center [195, 486] width 242 height 31
paste input "web1"
type input "web9"
click at [196, 523] on input "text" at bounding box center [195, 529] width 242 height 31
paste input "web1"
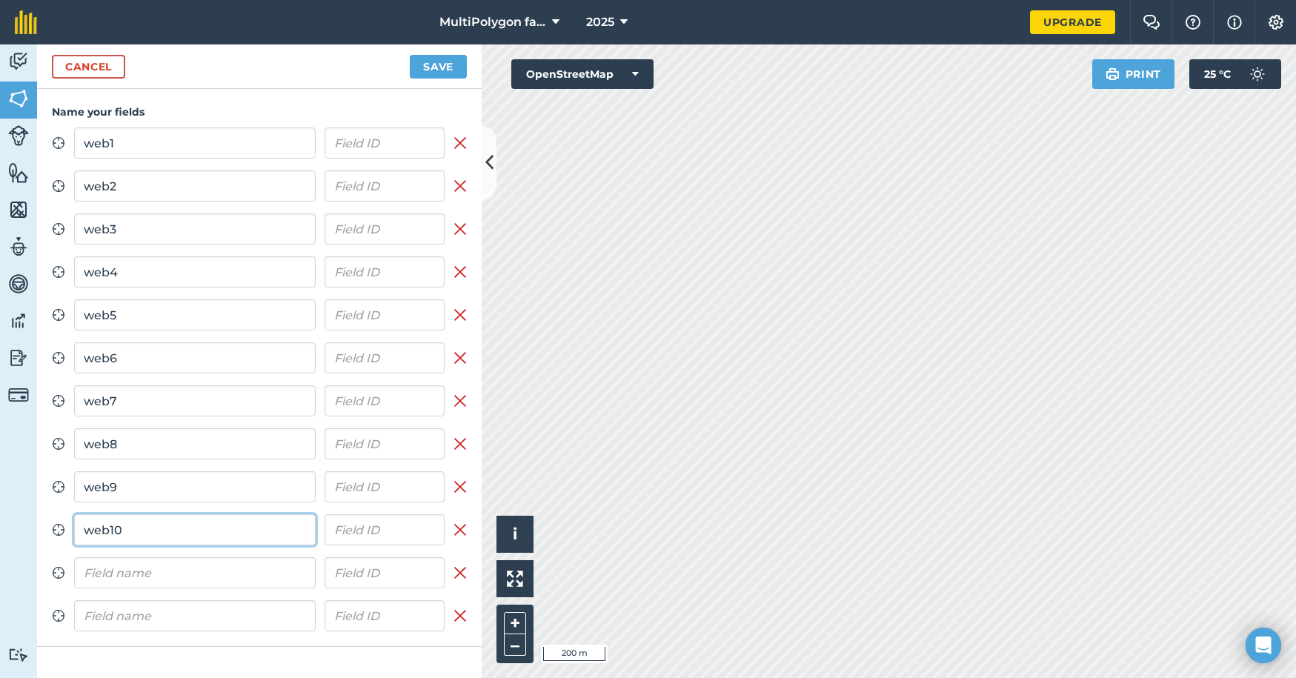
type input "web10"
click at [194, 575] on input "text" at bounding box center [195, 572] width 242 height 31
paste input "web1"
type input "web11"
click at [181, 620] on input "text" at bounding box center [195, 615] width 242 height 31
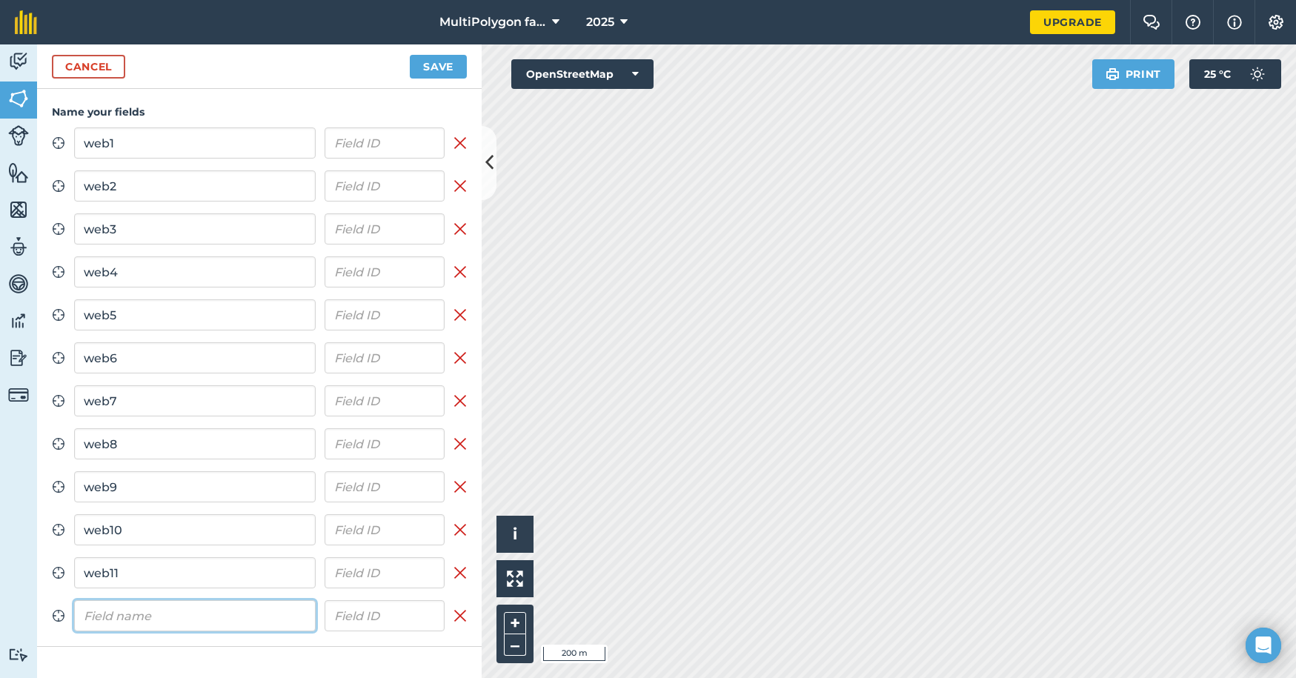
paste input "web1"
type input "web112"
click at [444, 67] on button "Save" at bounding box center [438, 67] width 57 height 24
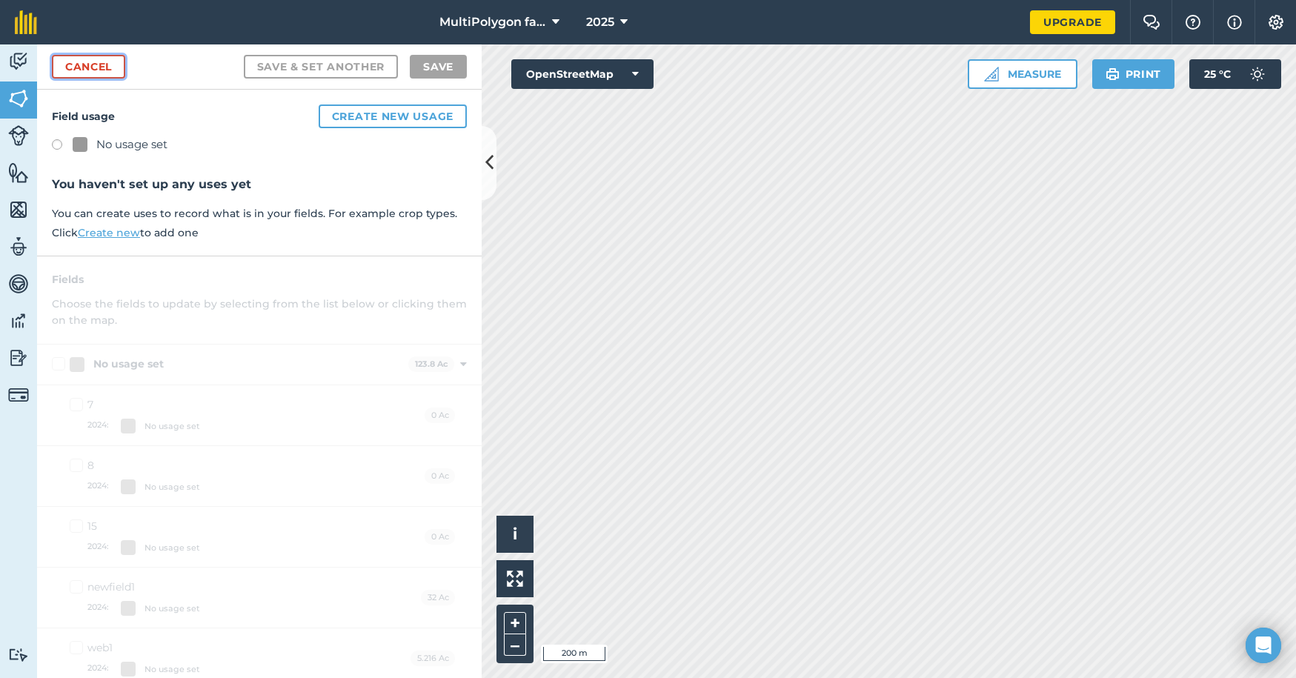
click at [119, 67] on link "Cancel" at bounding box center [88, 67] width 73 height 24
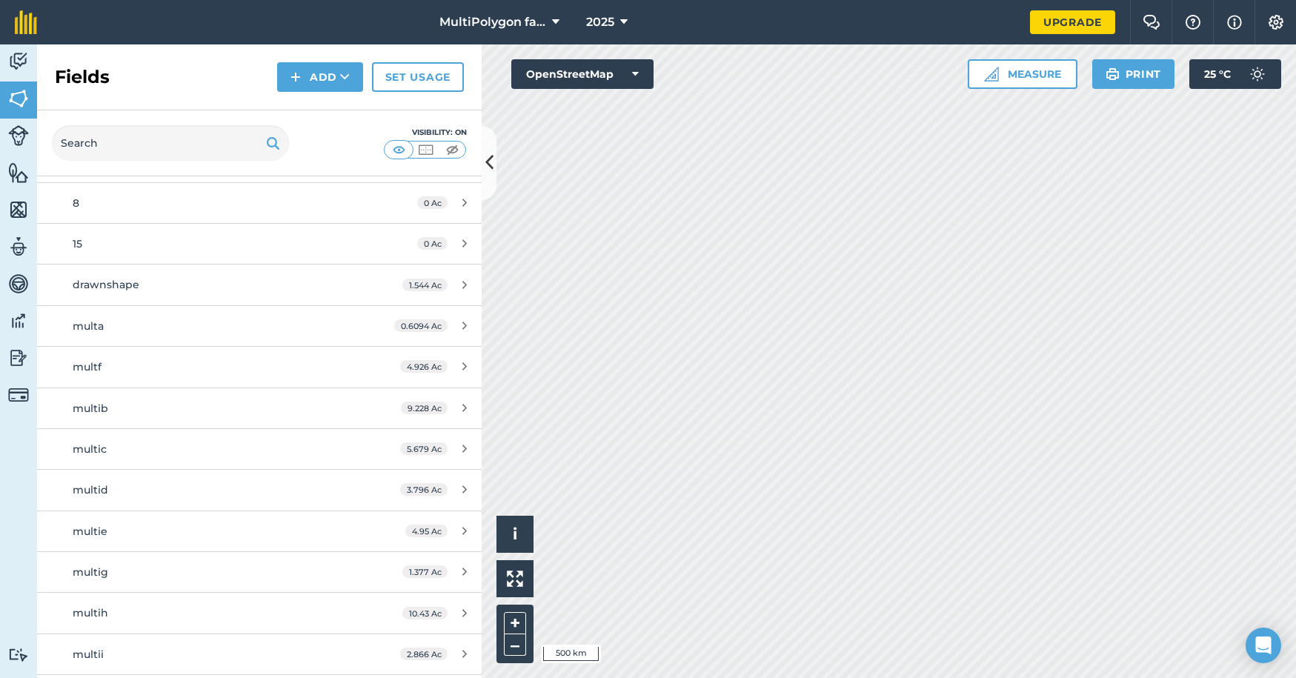
scroll to position [150, 0]
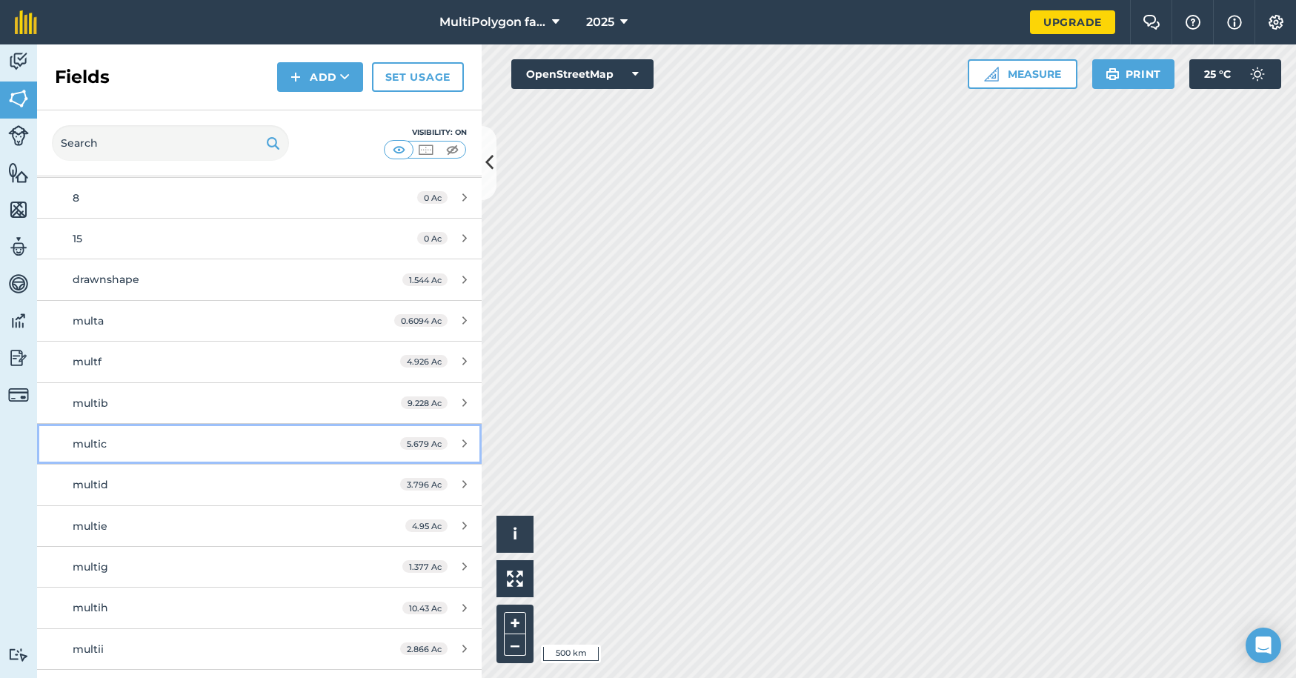
click at [192, 431] on link "multic 5.679 Ac" at bounding box center [259, 444] width 445 height 40
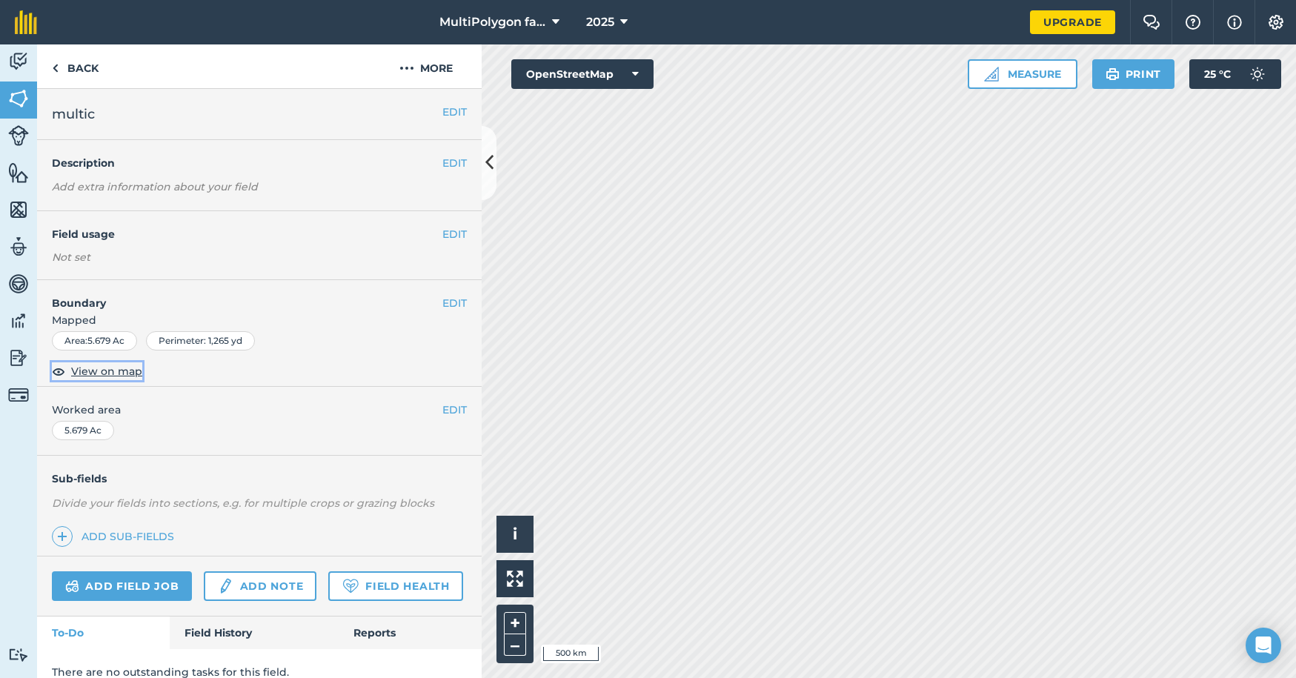
click at [111, 376] on span "View on map" at bounding box center [106, 371] width 71 height 16
click at [60, 70] on link "Back" at bounding box center [75, 66] width 76 height 44
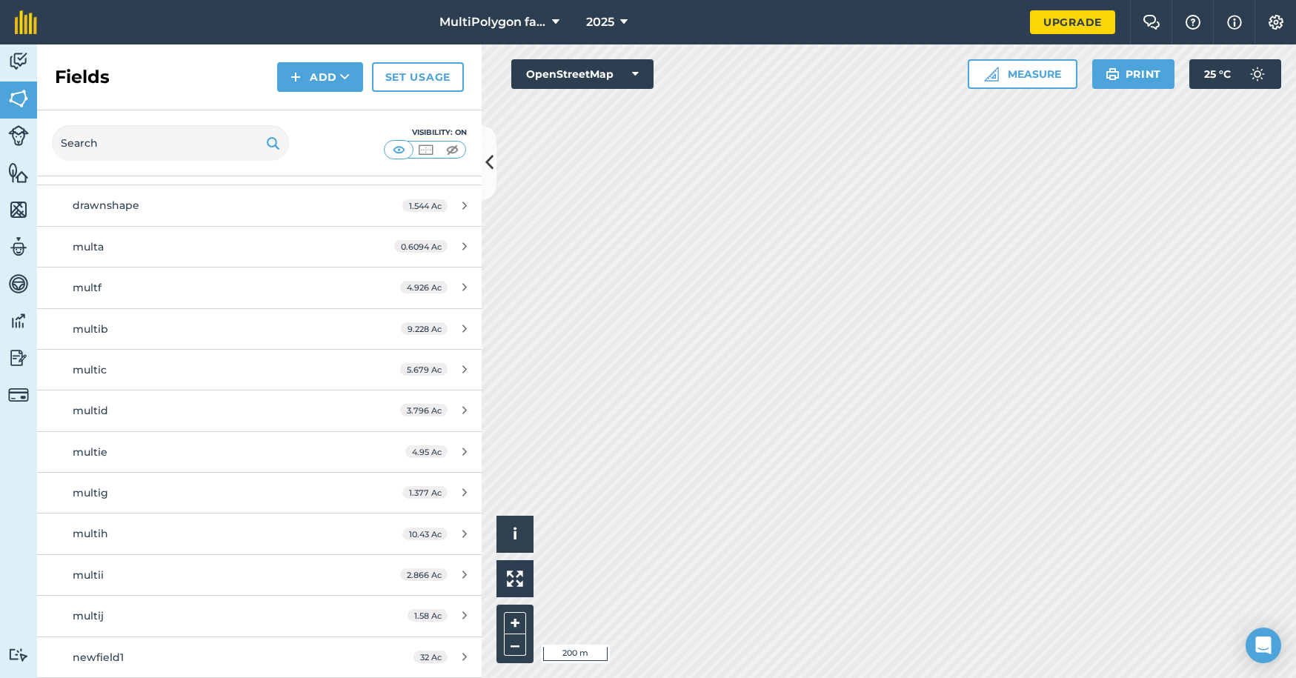
scroll to position [76, 0]
